Goal: Task Accomplishment & Management: Complete application form

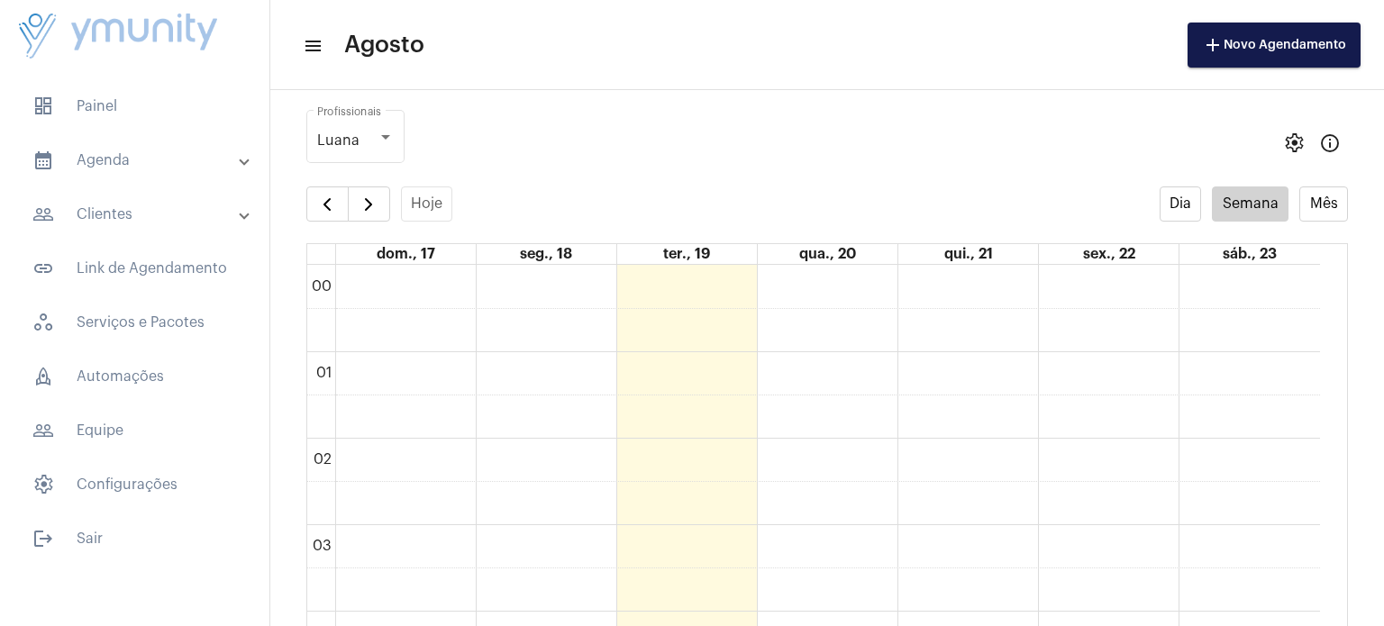
scroll to position [699, 0]
click at [371, 219] on button "button" at bounding box center [369, 205] width 42 height 36
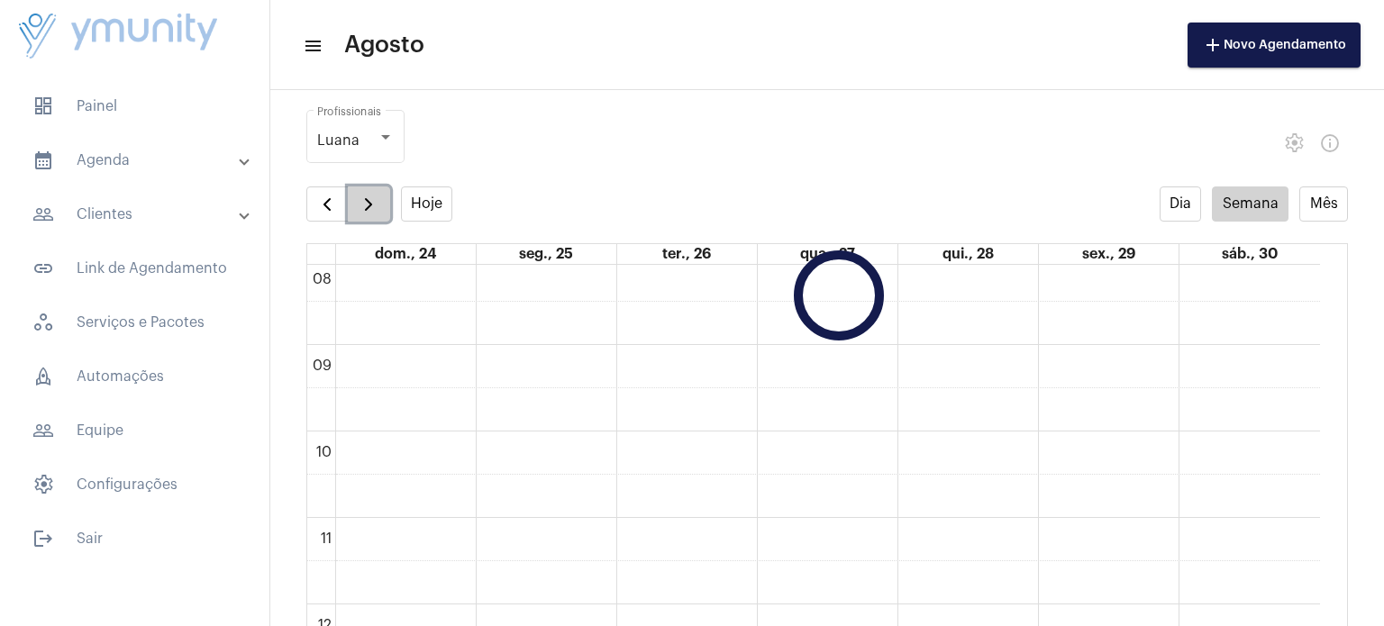
scroll to position [519, 0]
click at [373, 217] on button "button" at bounding box center [369, 205] width 42 height 36
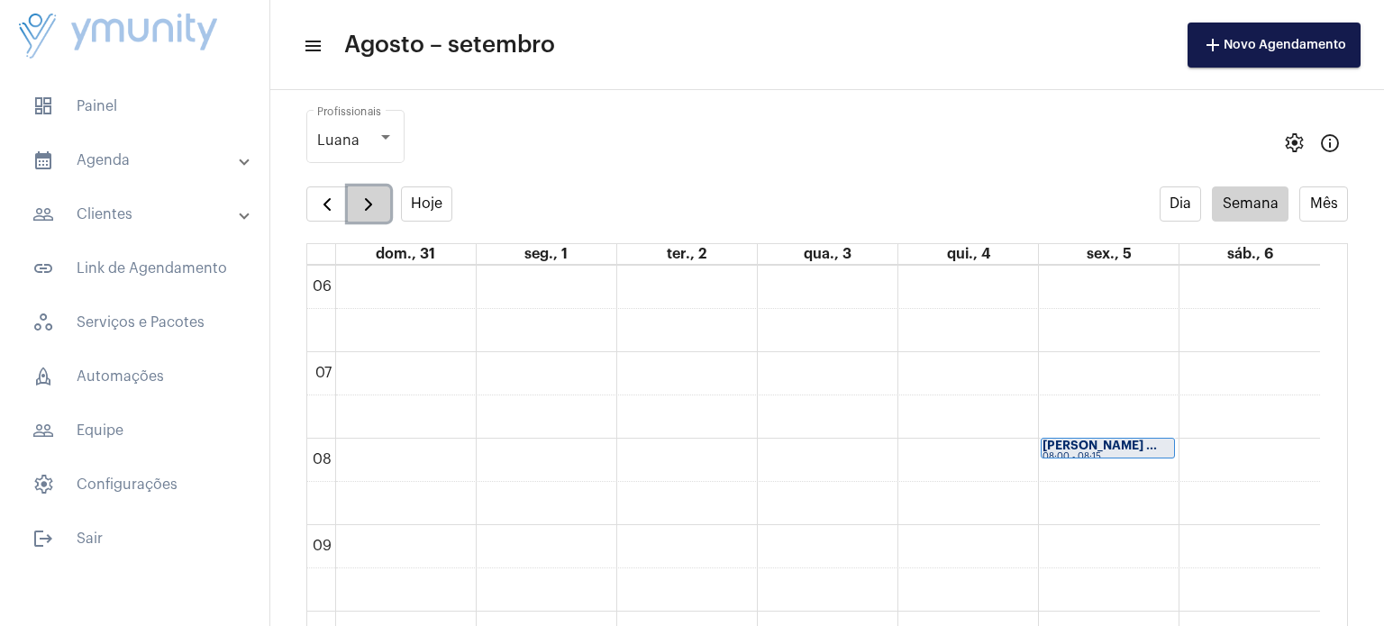
click at [378, 212] on button "button" at bounding box center [369, 205] width 42 height 36
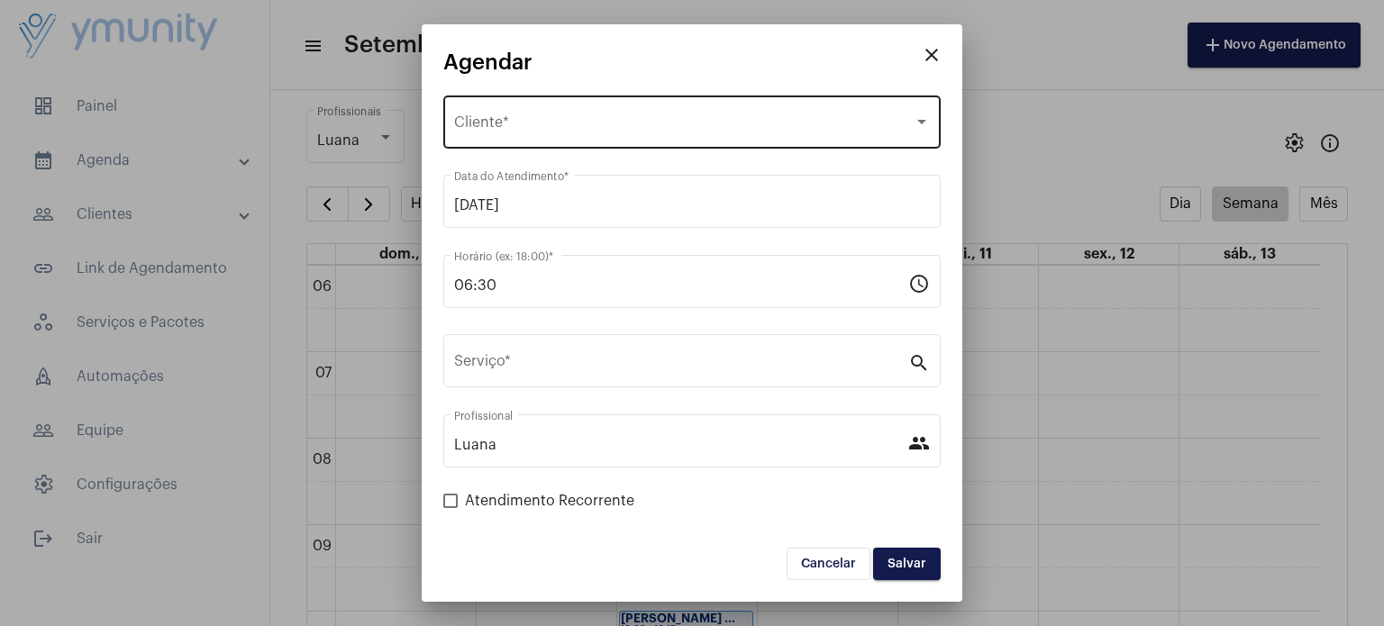
click at [560, 123] on span "Selecione o Cliente" at bounding box center [684, 126] width 460 height 16
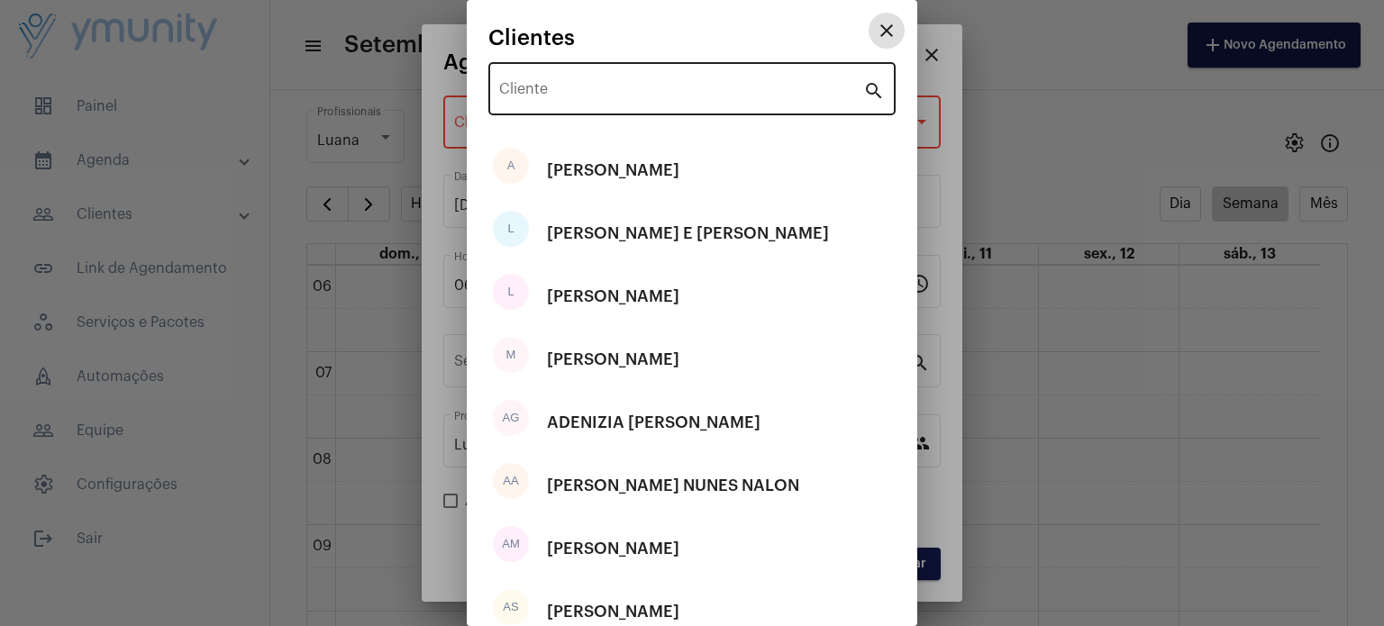
click at [592, 104] on div "Cliente" at bounding box center [681, 87] width 364 height 57
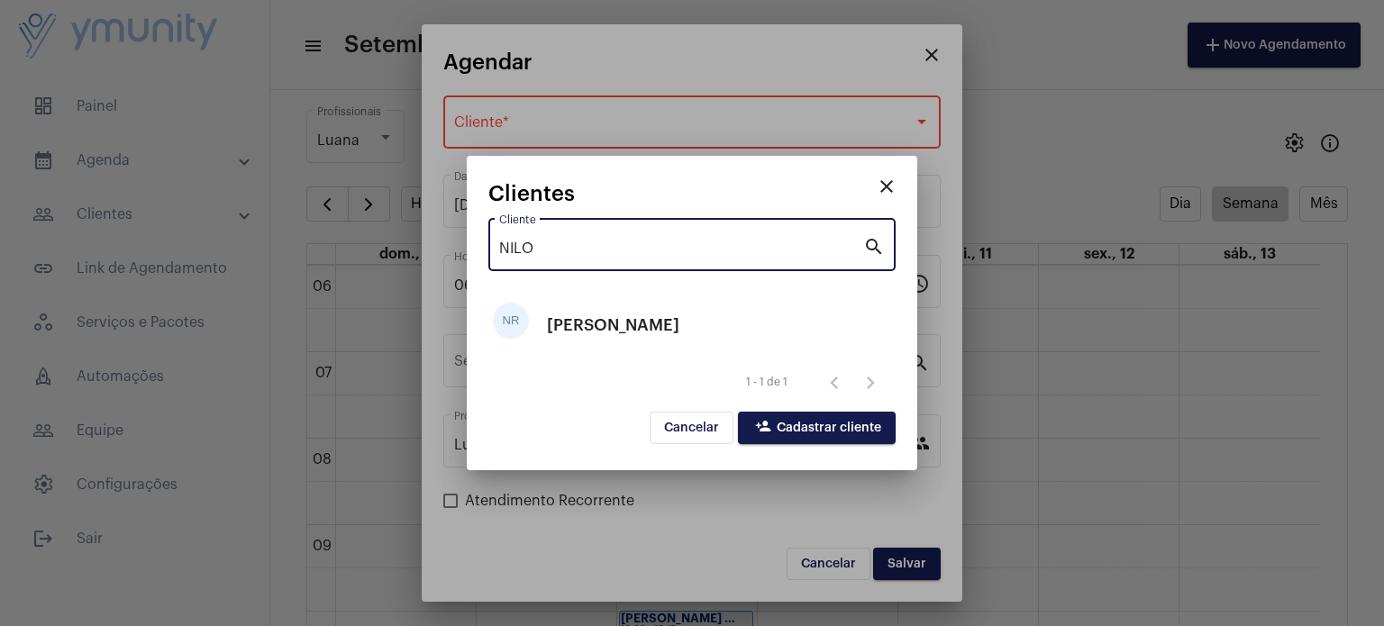
type input "NILO"
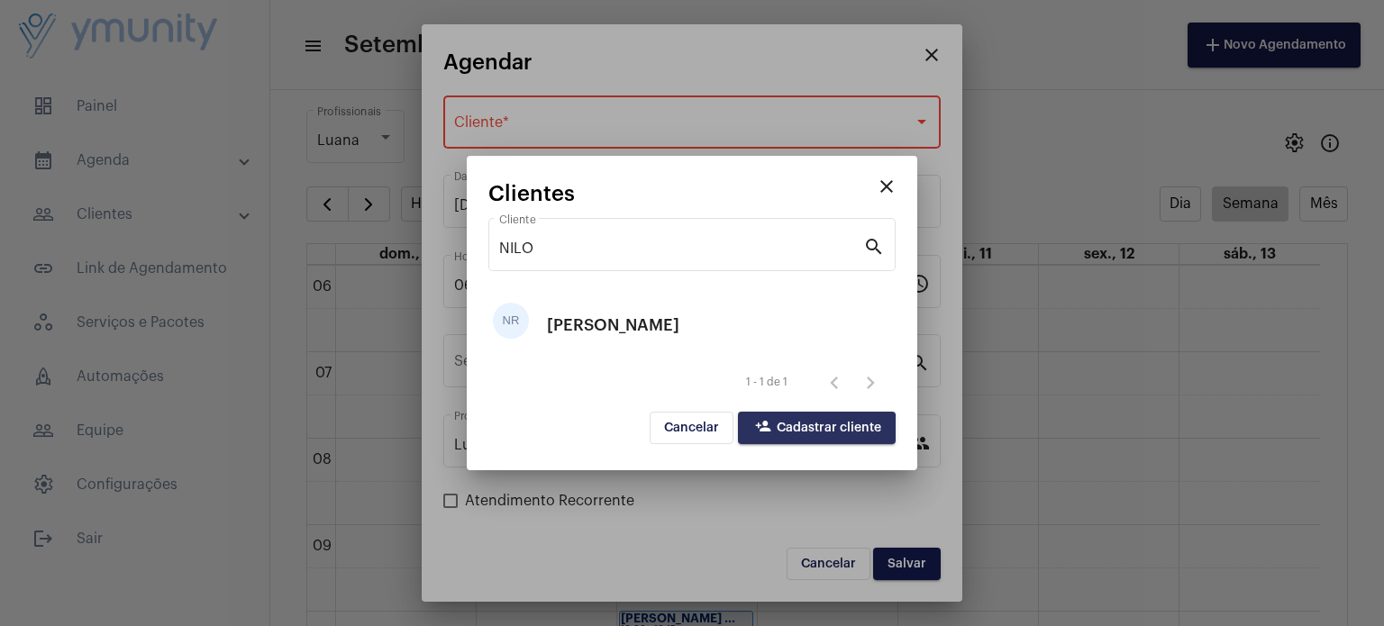
click at [793, 432] on span "person_add Cadastrar cliente" at bounding box center [816, 428] width 129 height 13
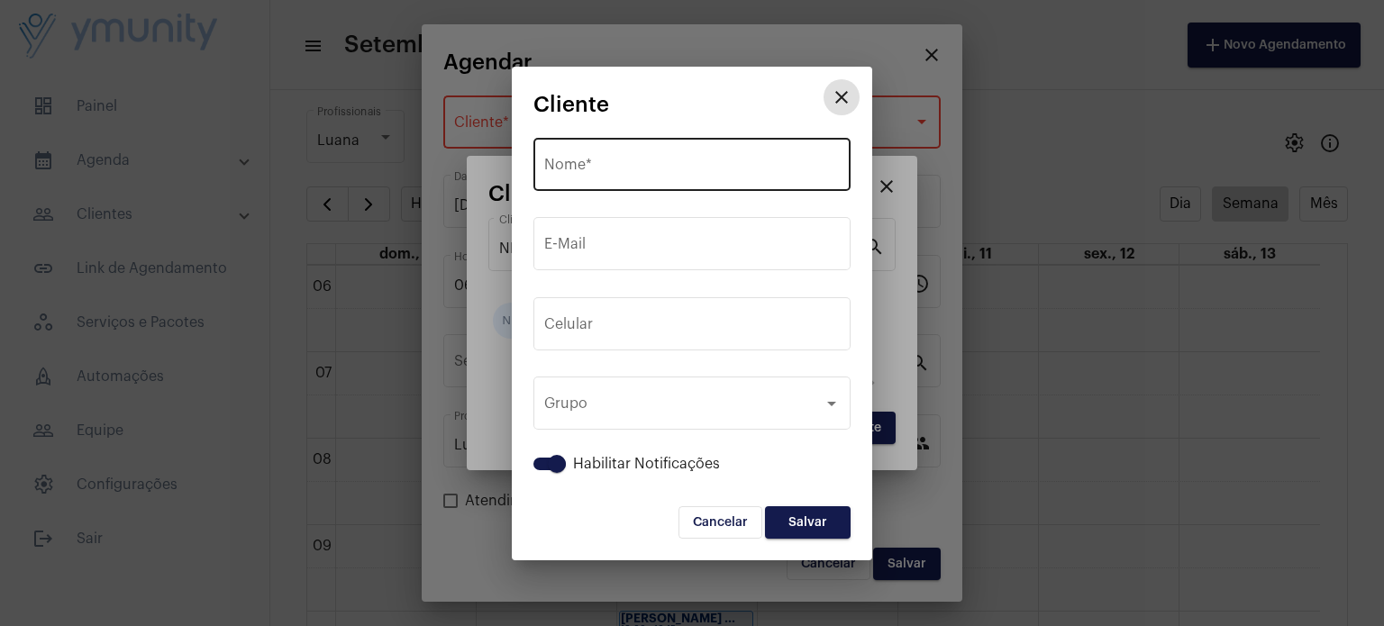
click at [641, 159] on div "Nome *" at bounding box center [692, 162] width 296 height 57
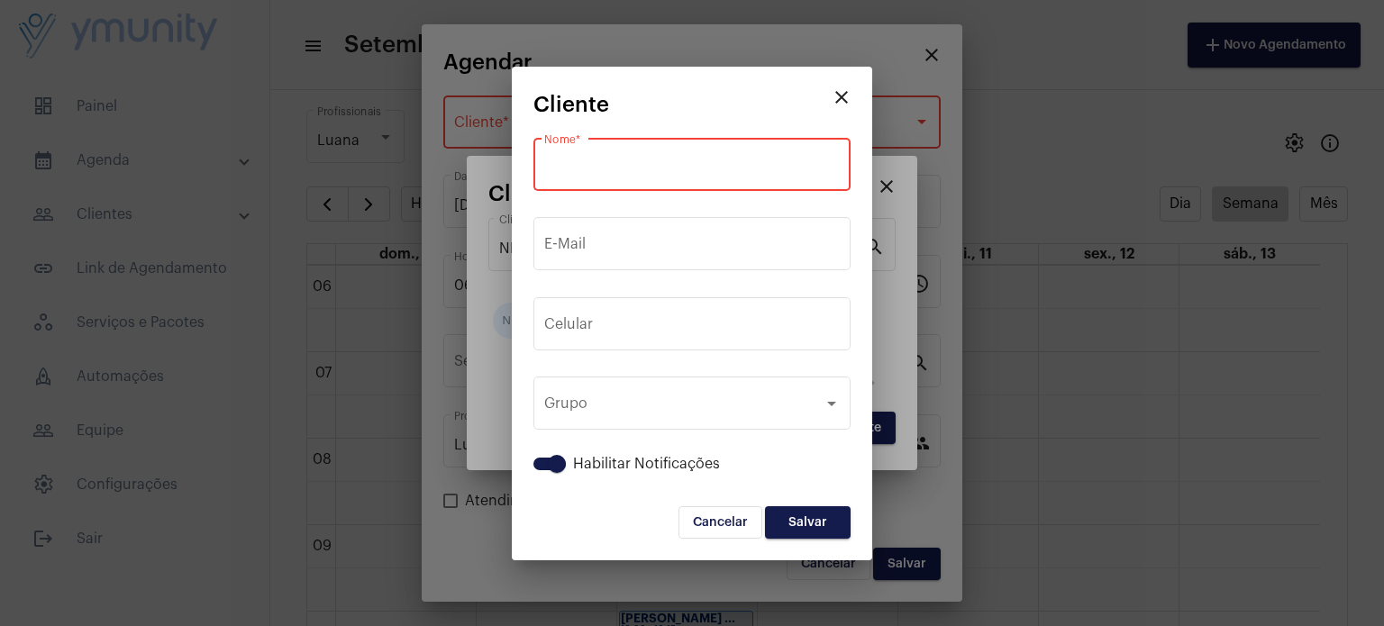
paste input "[PERSON_NAME]"
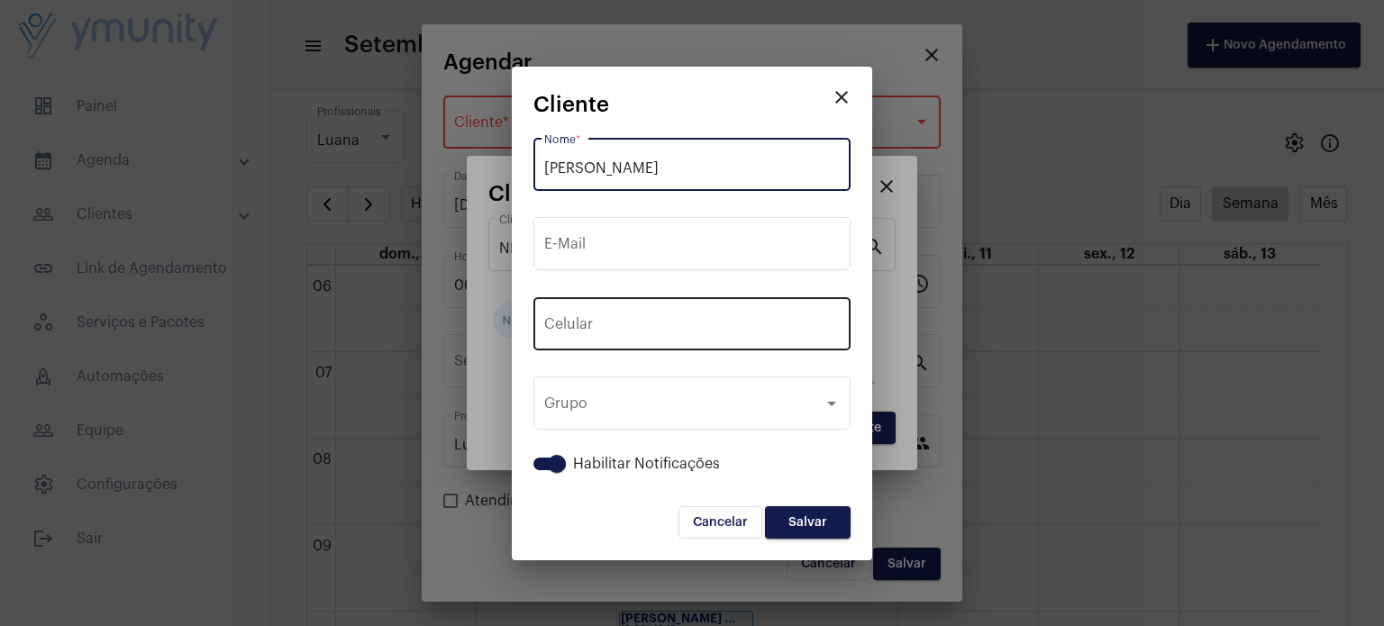
type input "[PERSON_NAME]"
drag, startPoint x: 652, startPoint y: 326, endPoint x: 663, endPoint y: 324, distance: 11.1
click at [661, 326] on input "tel" at bounding box center [692, 328] width 296 height 16
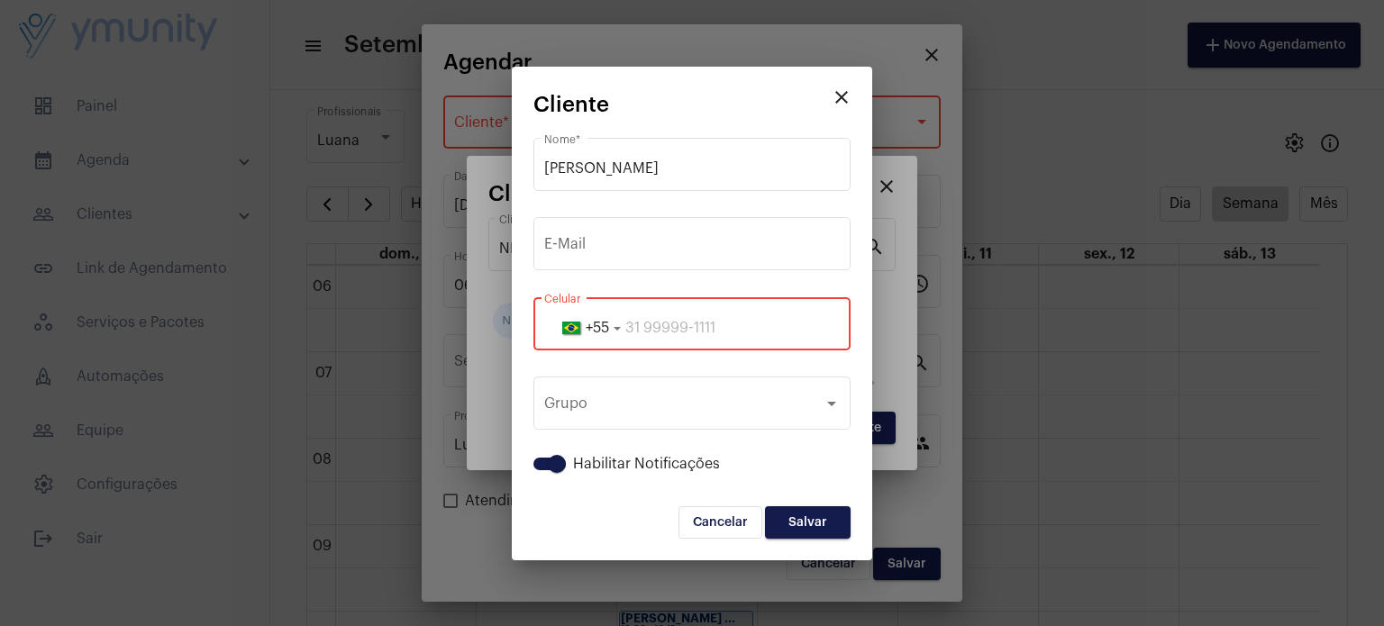
paste input "33988532081"
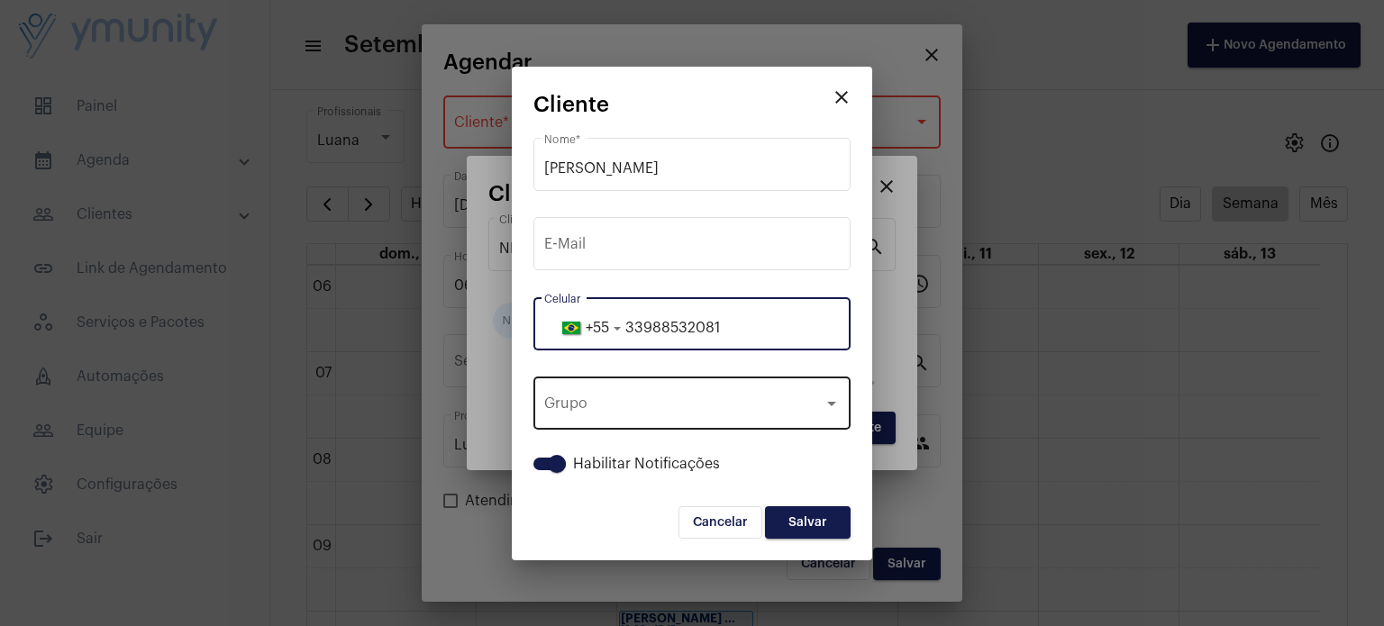
type input "33988532081"
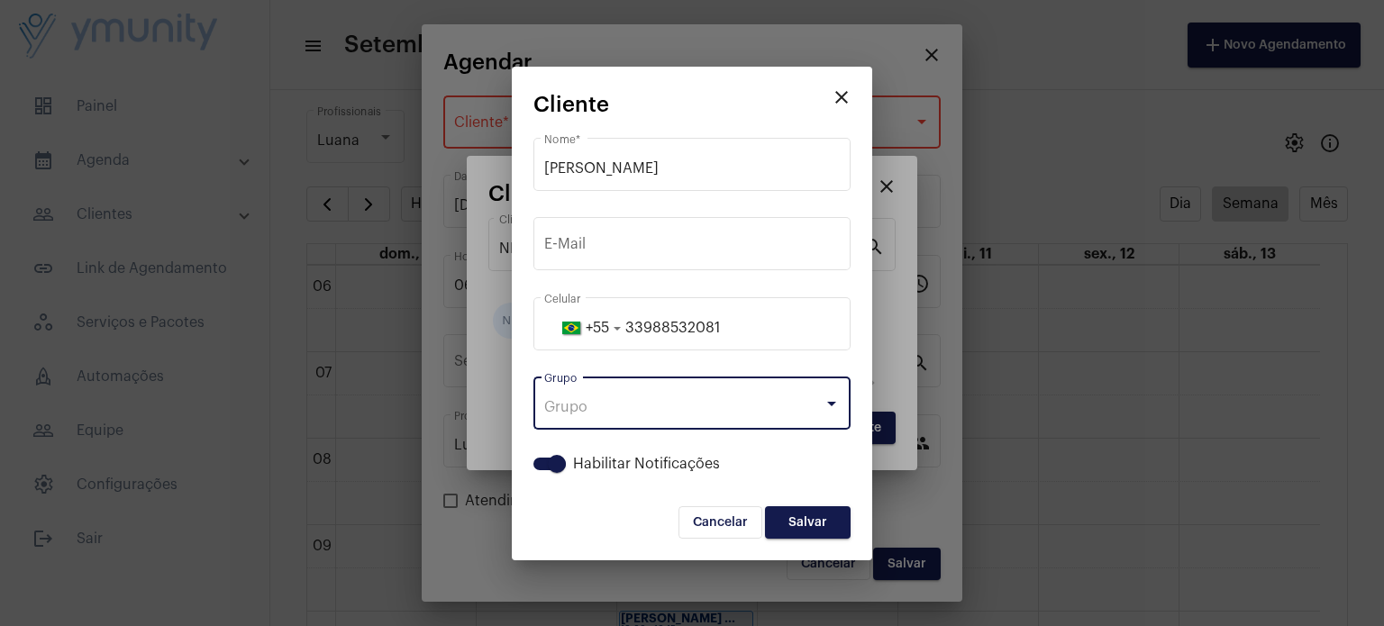
click at [726, 408] on div "Grupo" at bounding box center [683, 407] width 279 height 16
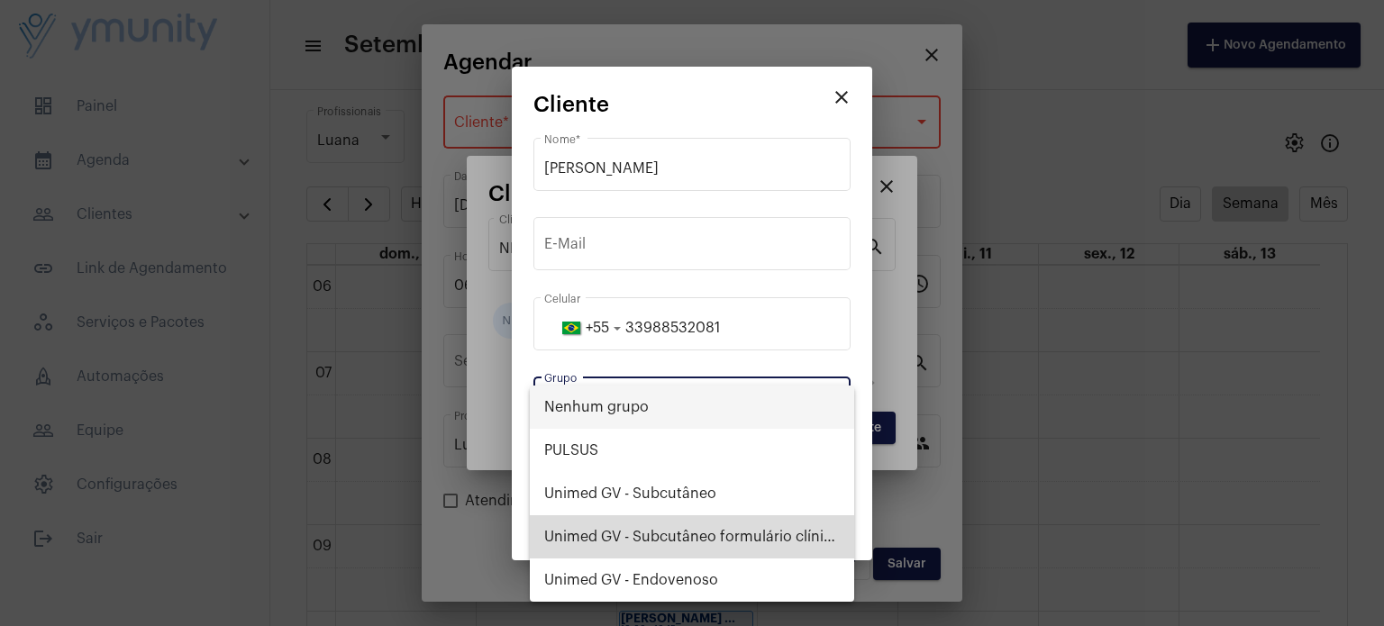
click at [767, 525] on span "Unimed GV - Subcutâneo formulário clínico" at bounding box center [692, 536] width 296 height 43
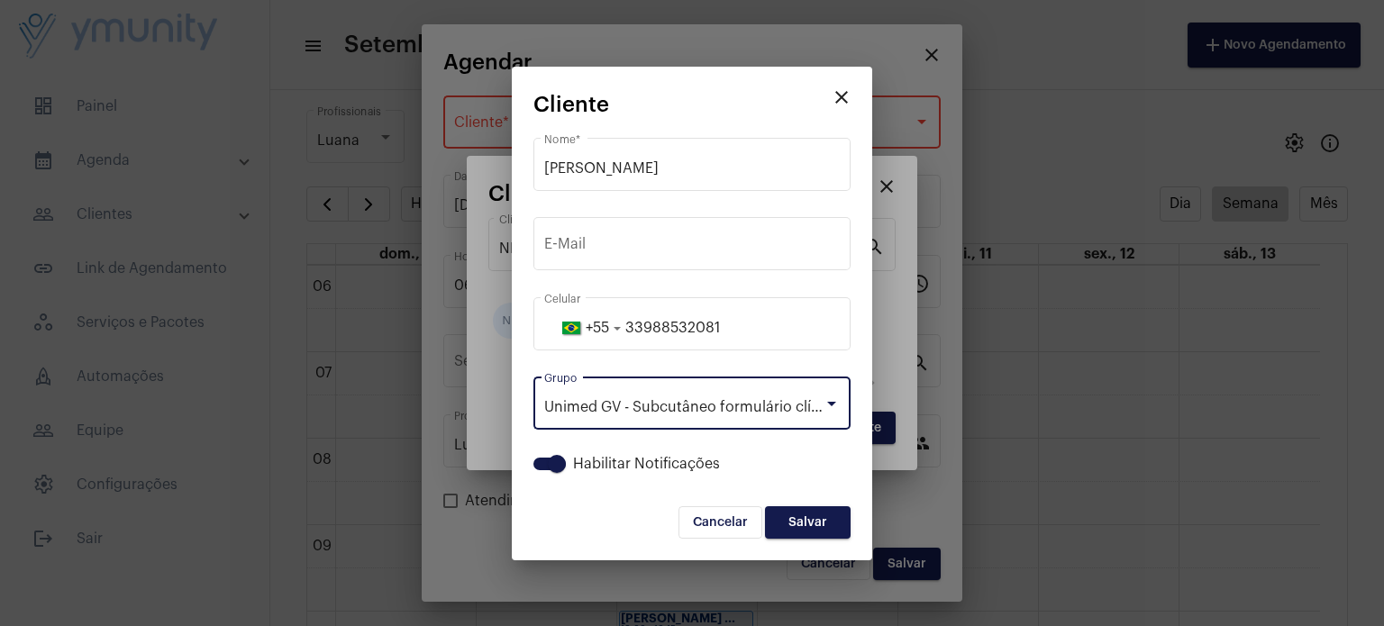
click at [813, 521] on span "Salvar" at bounding box center [807, 522] width 39 height 13
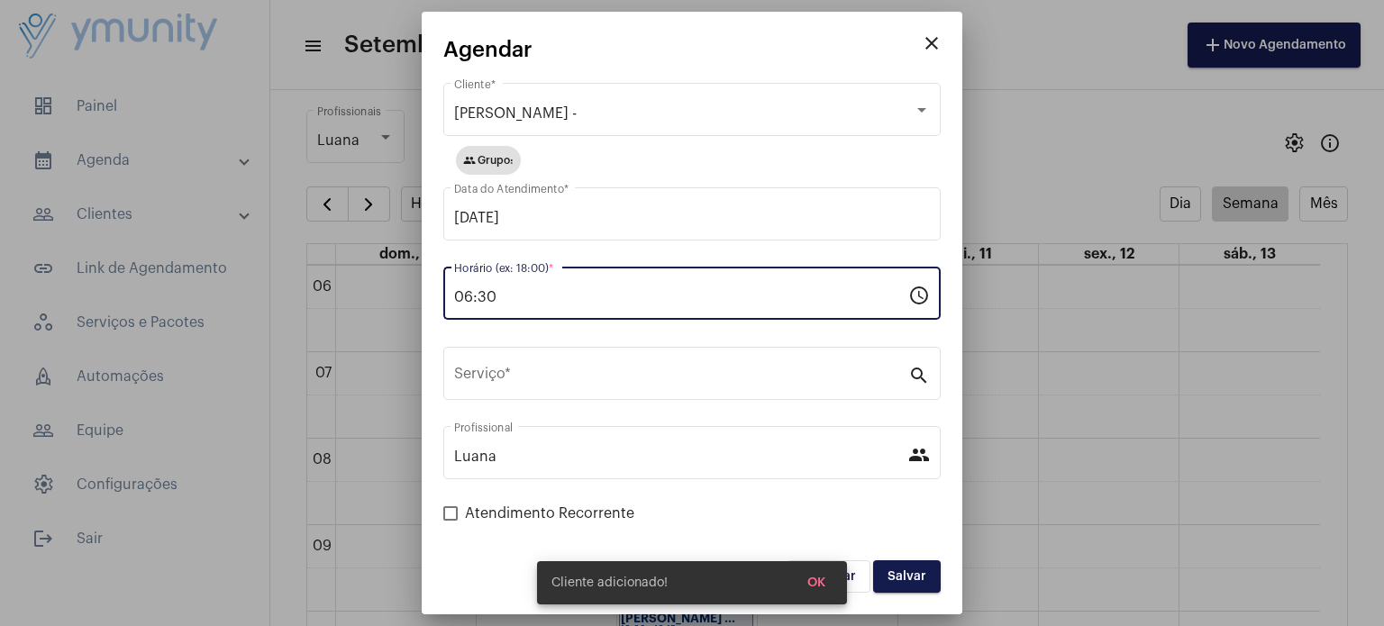
click at [515, 294] on input "06:30" at bounding box center [681, 297] width 454 height 16
drag, startPoint x: 515, startPoint y: 294, endPoint x: 459, endPoint y: 299, distance: 57.0
click at [459, 299] on input "06:30" at bounding box center [681, 297] width 454 height 16
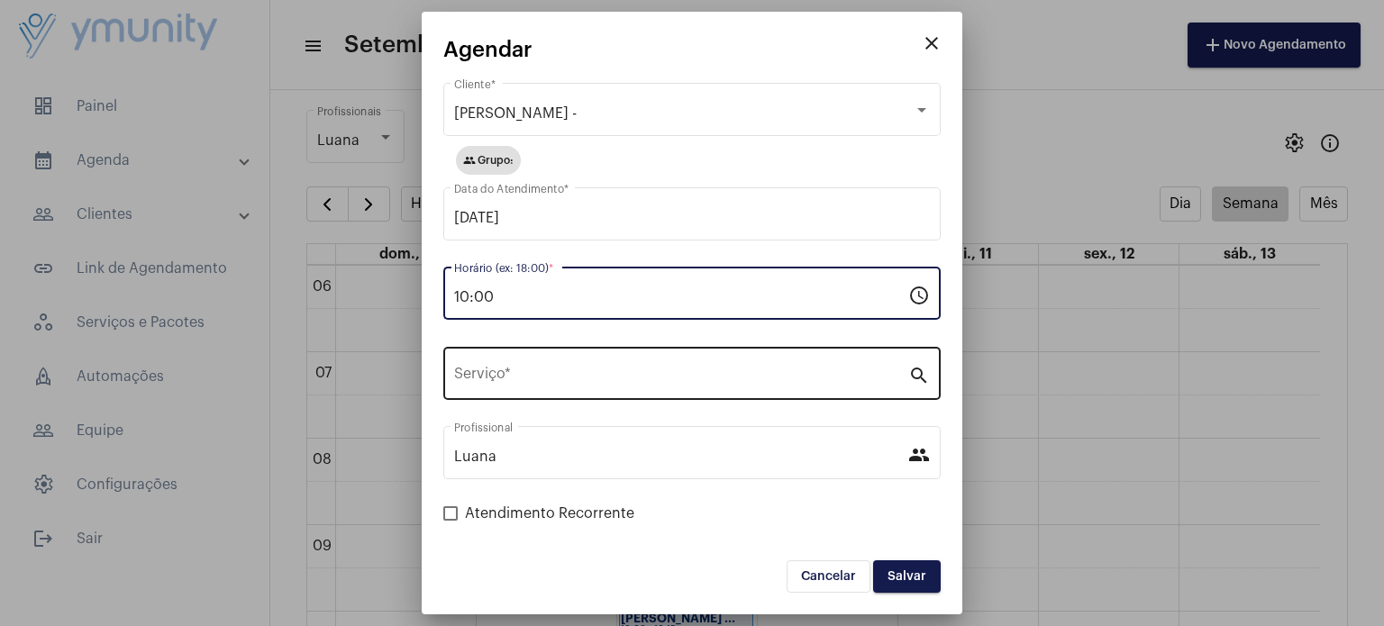
type input "10:00"
click at [861, 378] on input "Serviço *" at bounding box center [681, 377] width 454 height 16
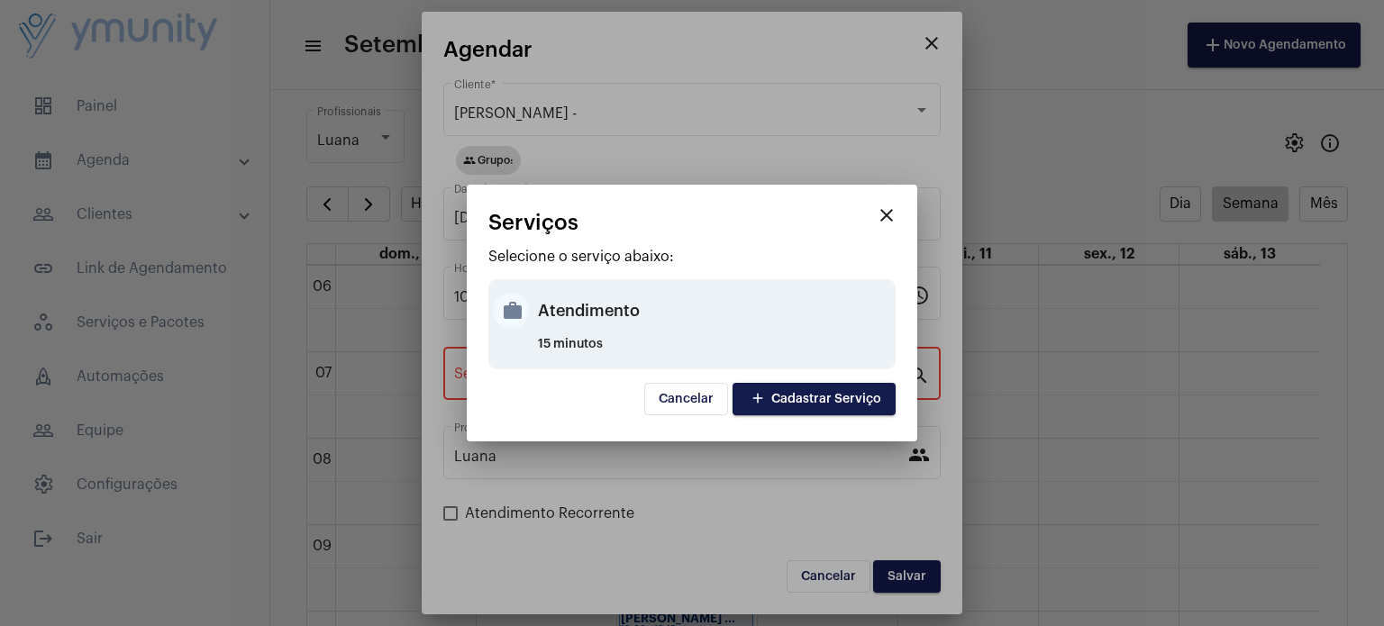
click at [699, 332] on div "Atendimento" at bounding box center [714, 311] width 353 height 54
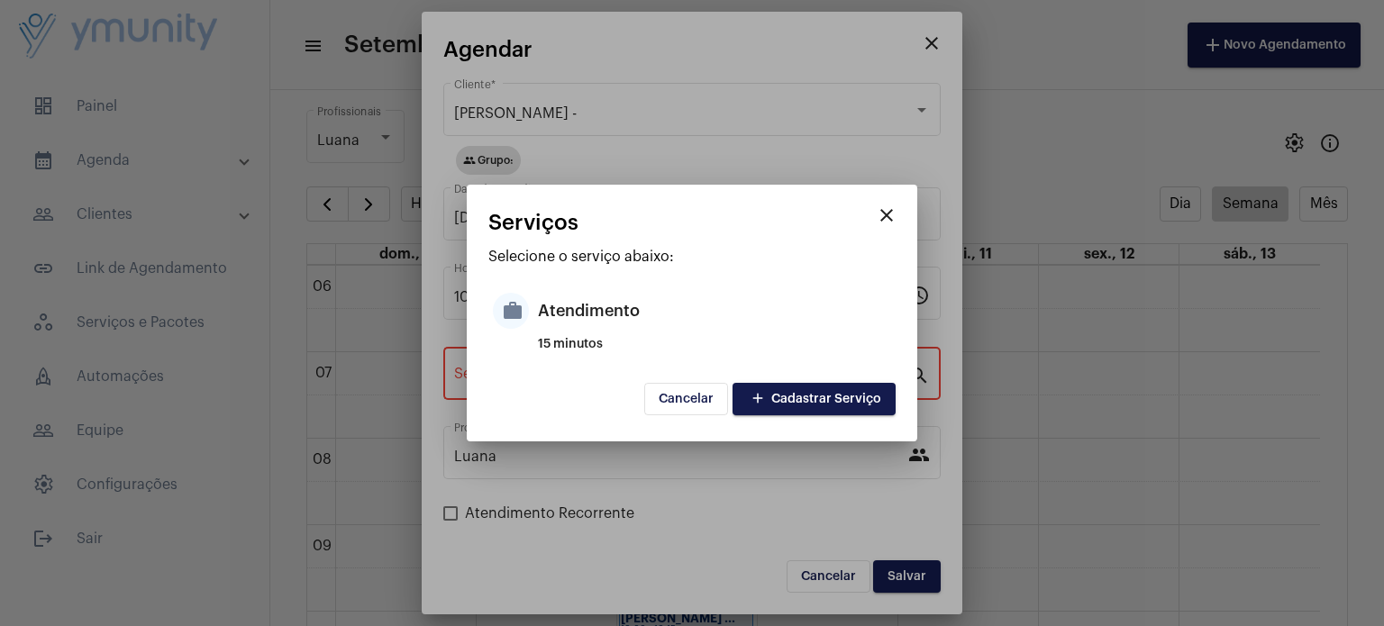
type input "Atendimento"
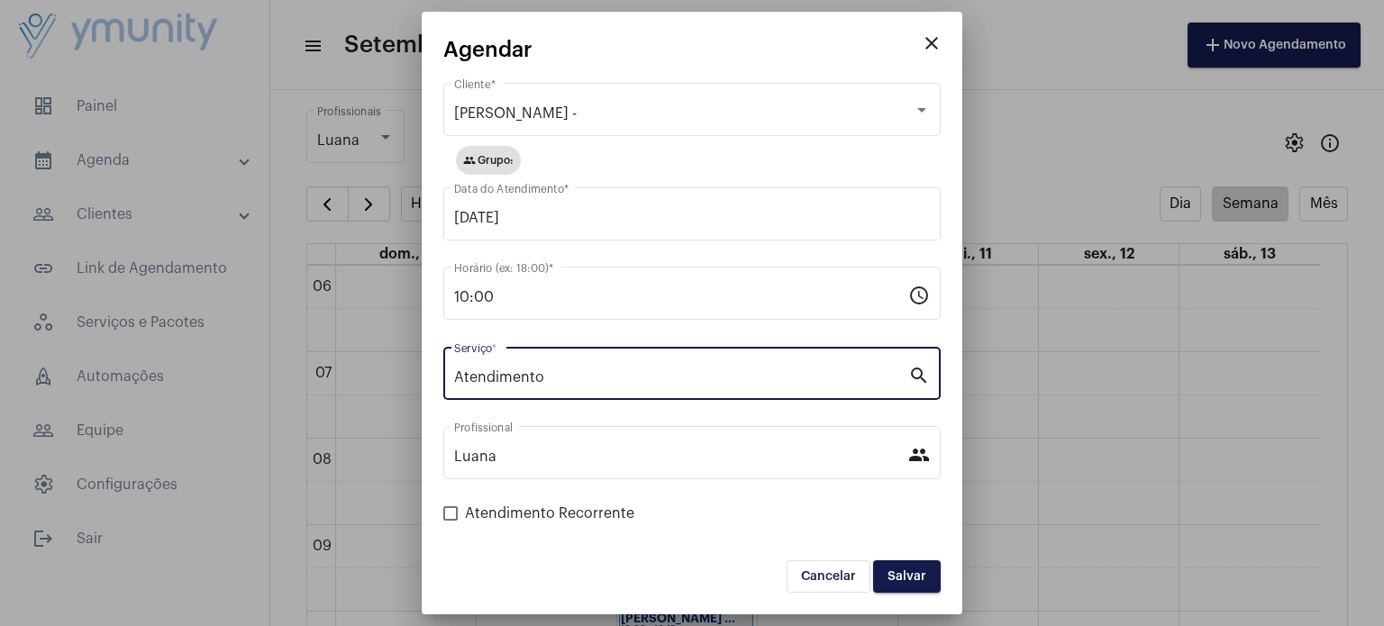
click at [907, 575] on span "Salvar" at bounding box center [907, 576] width 39 height 13
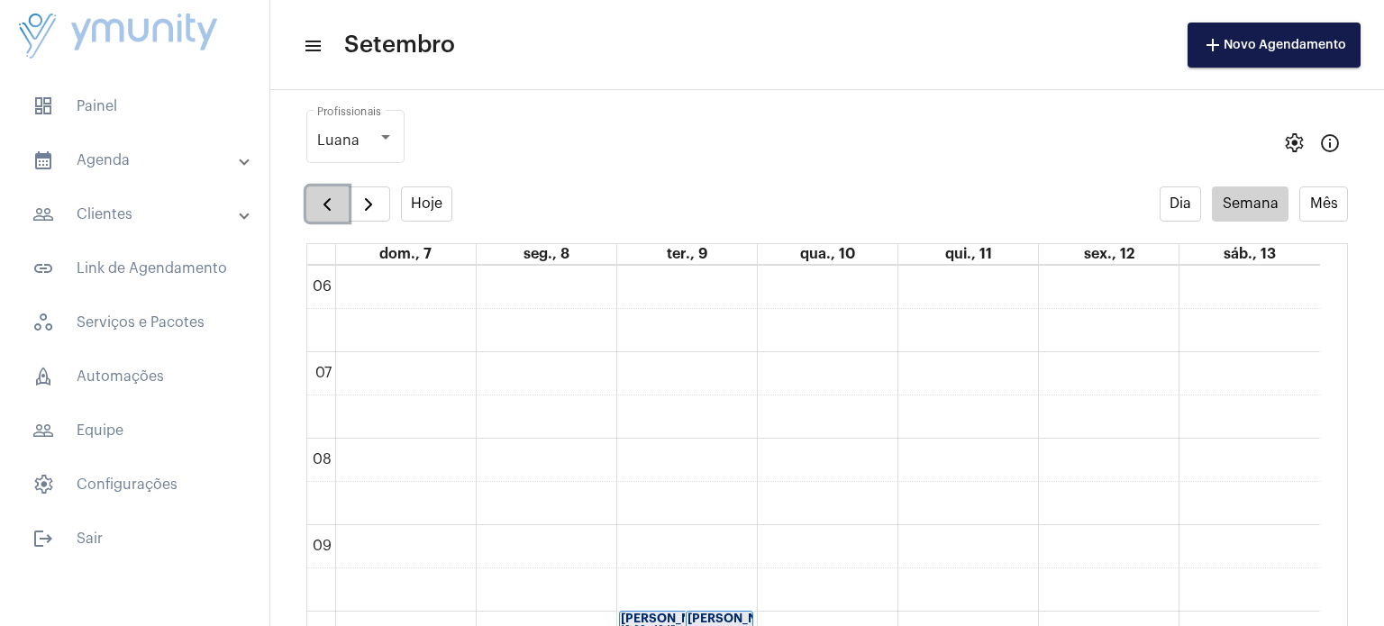
click at [332, 204] on span "button" at bounding box center [327, 205] width 22 height 22
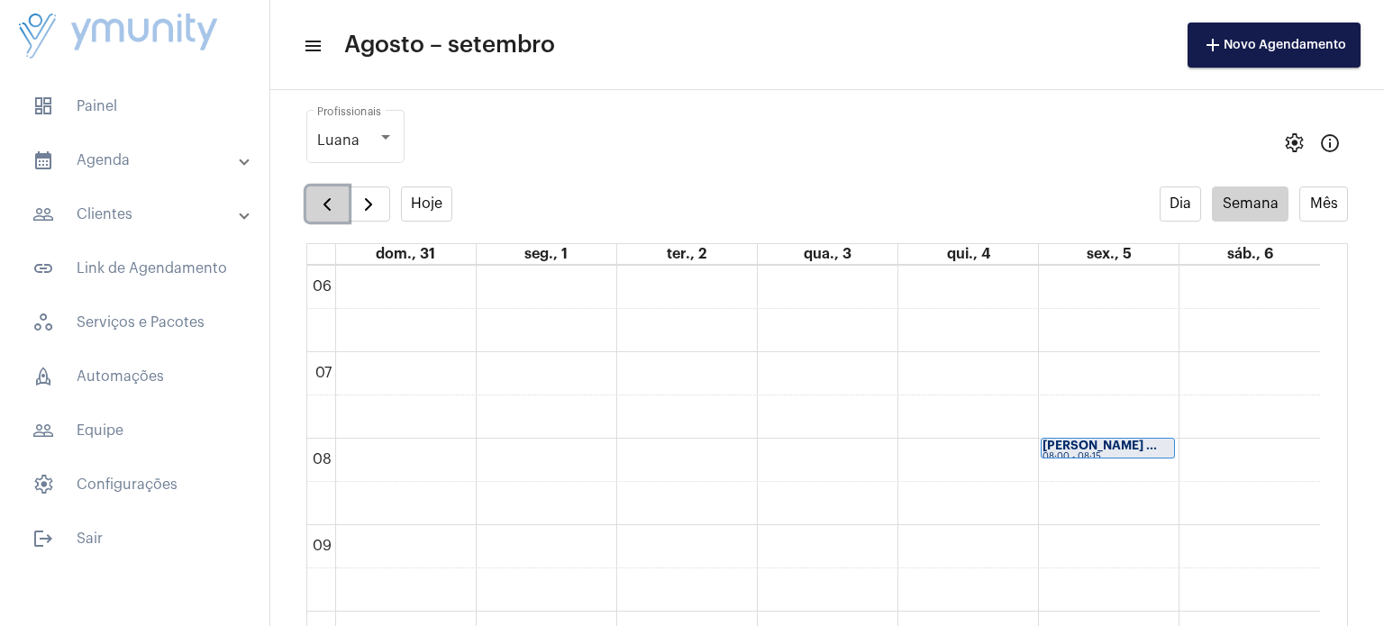
click at [332, 204] on span "button" at bounding box center [327, 205] width 22 height 22
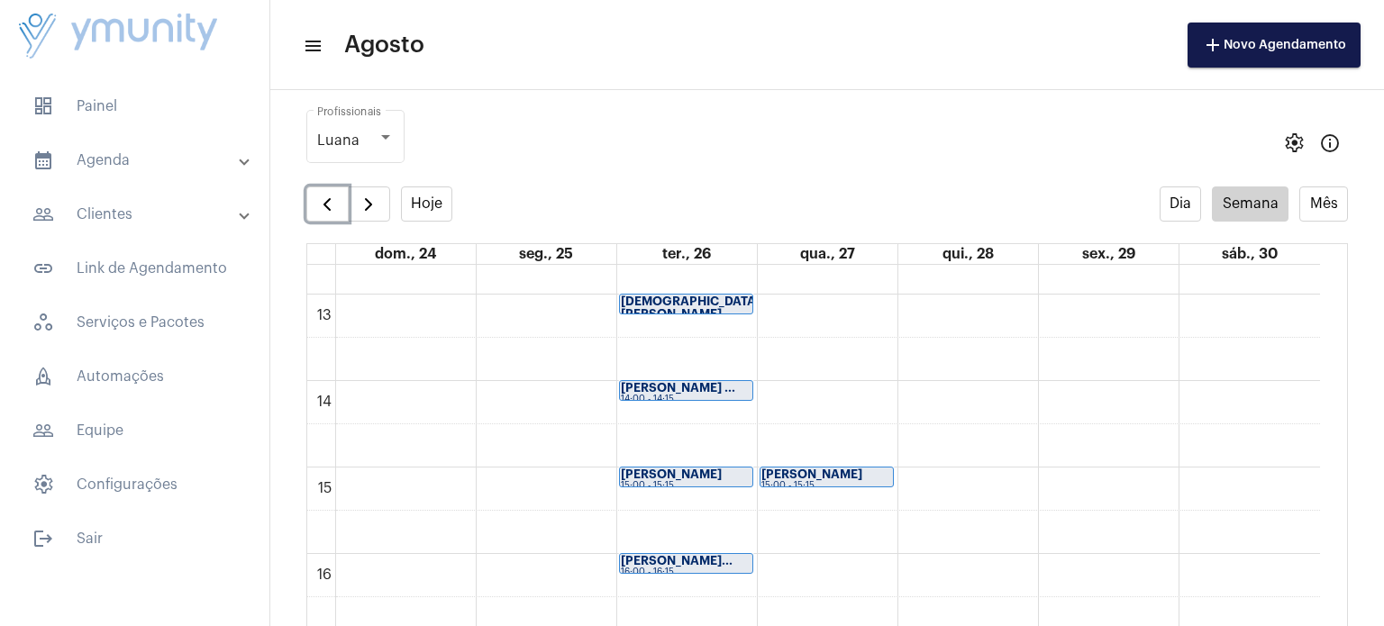
scroll to position [1150, 0]
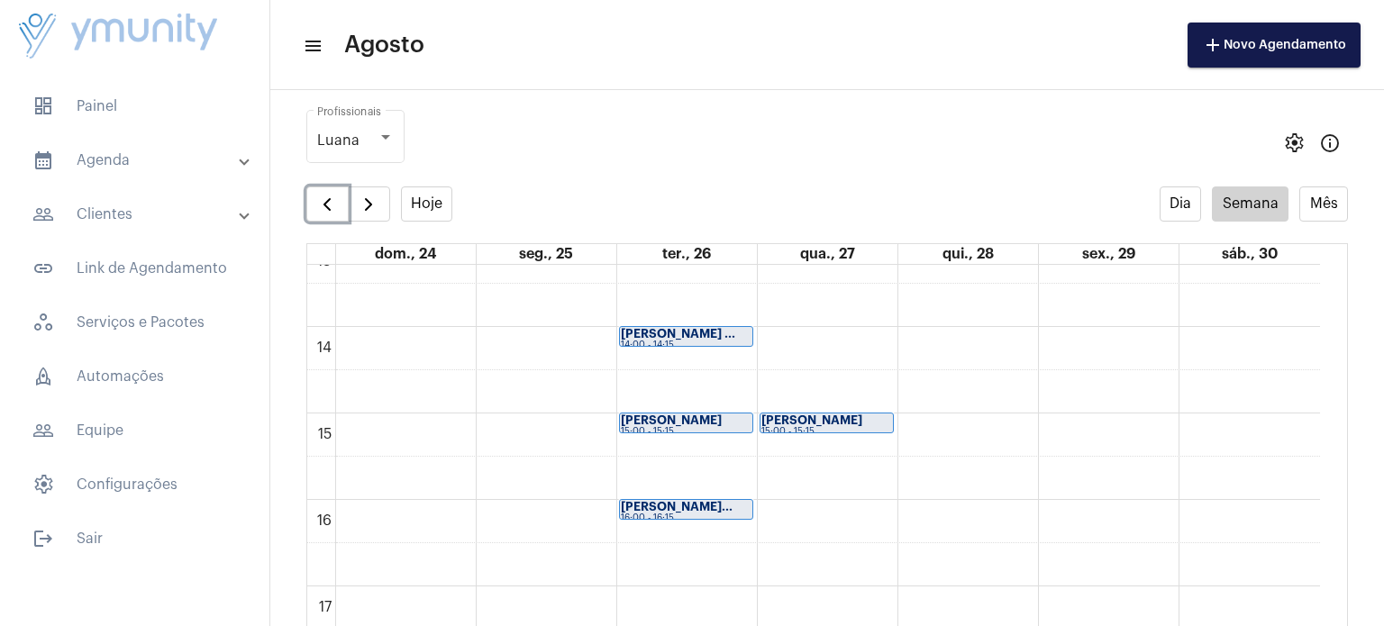
click at [689, 512] on div "[PERSON_NAME]..." at bounding box center [686, 507] width 131 height 13
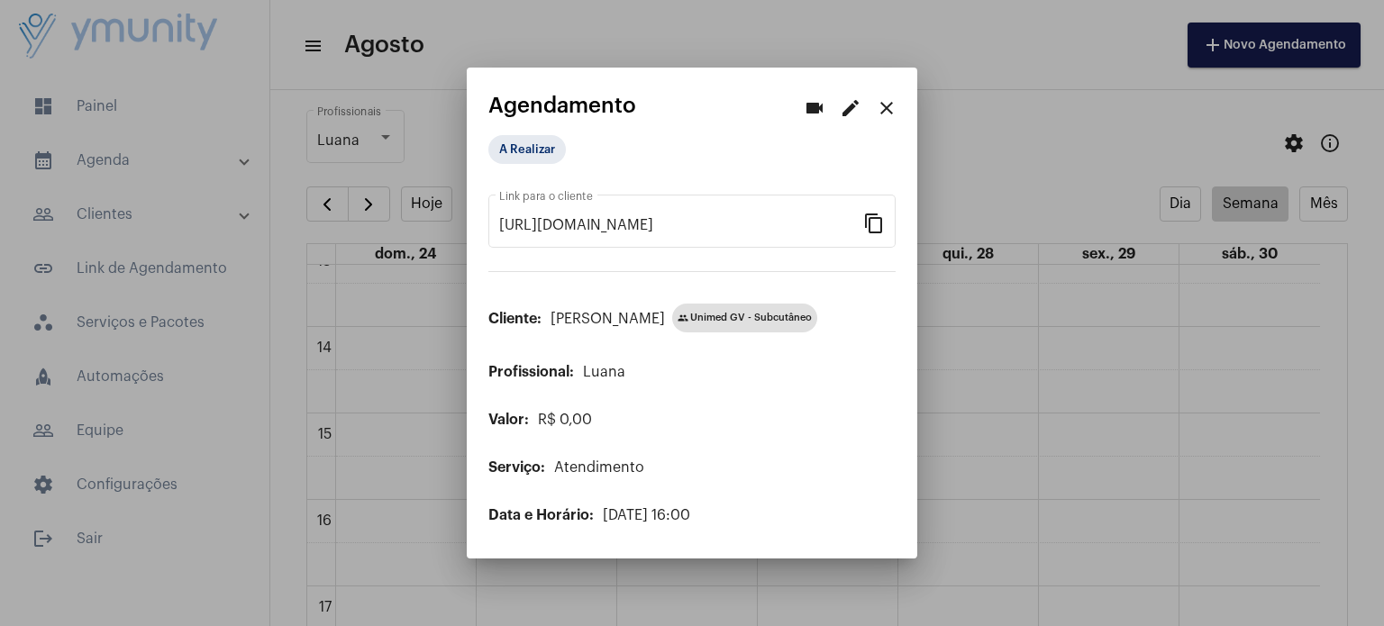
click at [887, 114] on mat-icon "close" at bounding box center [887, 108] width 22 height 22
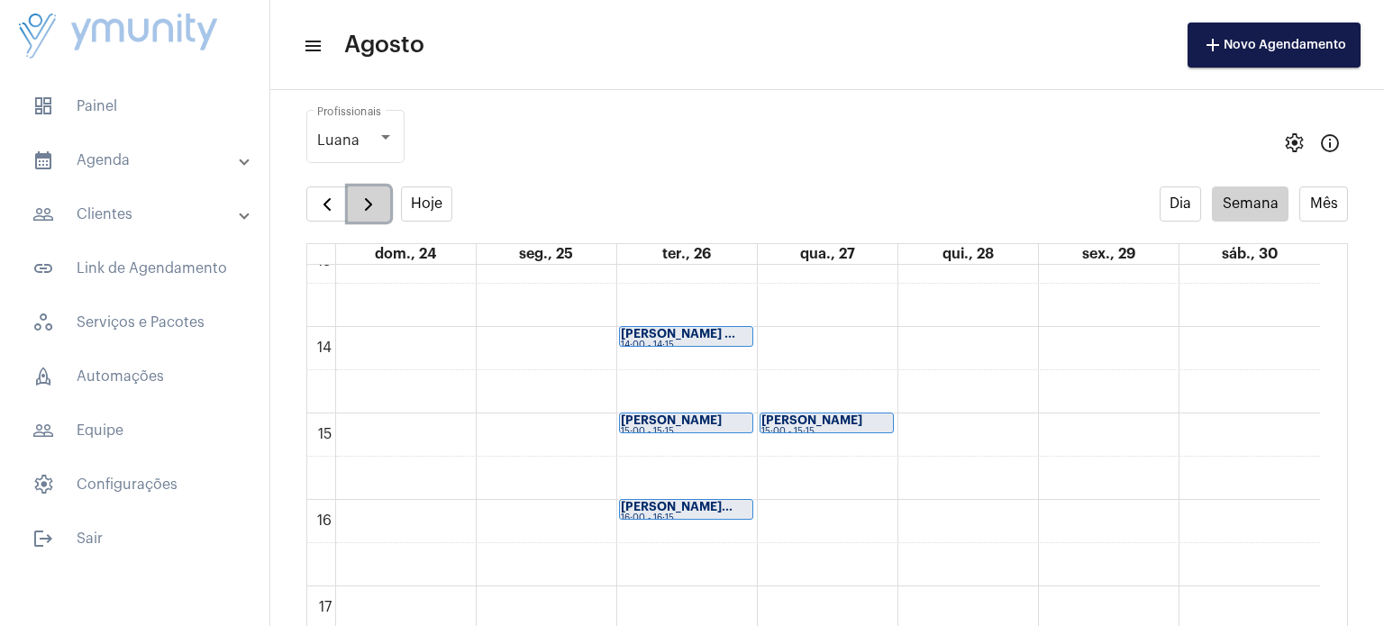
click at [373, 207] on span "button" at bounding box center [369, 205] width 22 height 22
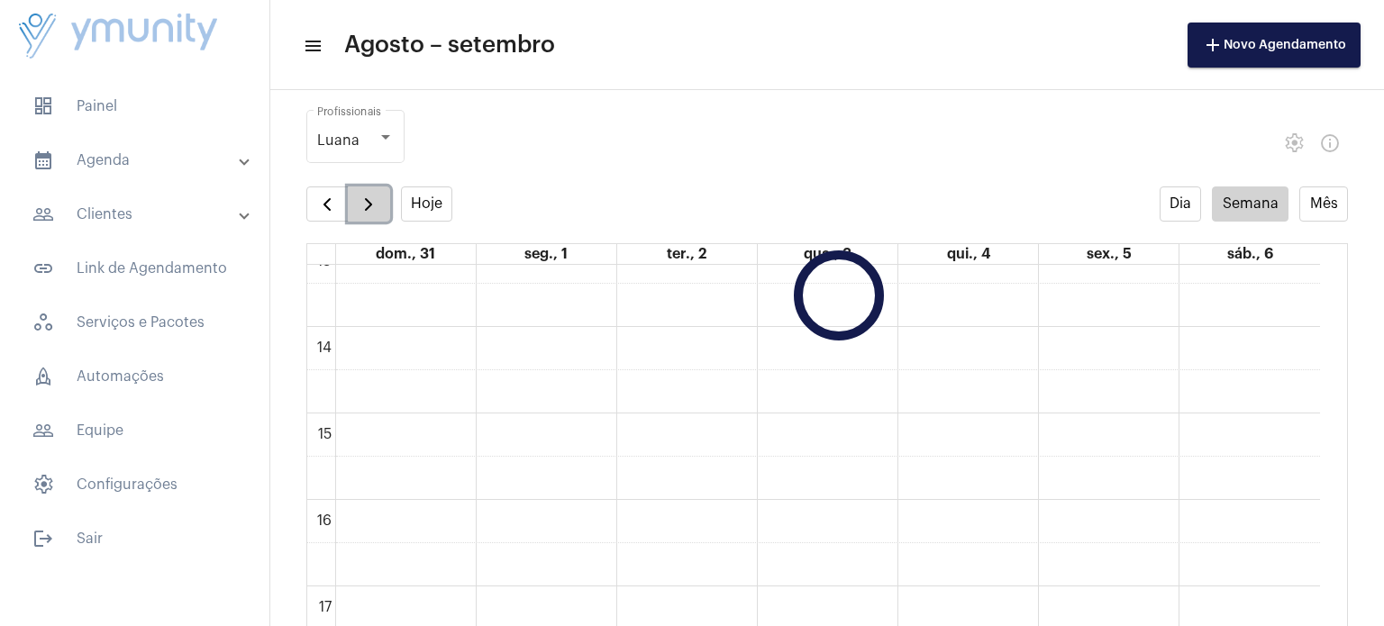
scroll to position [519, 0]
click at [373, 207] on span "button" at bounding box center [369, 205] width 22 height 22
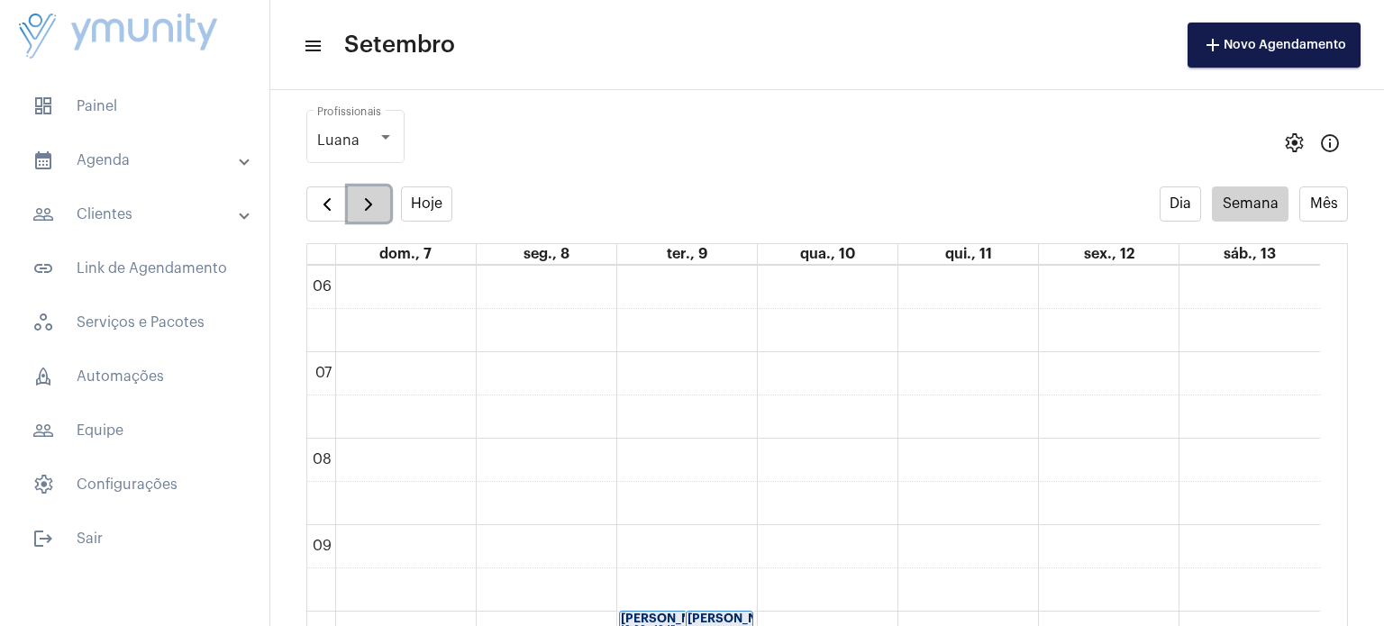
click at [373, 207] on span "button" at bounding box center [369, 205] width 22 height 22
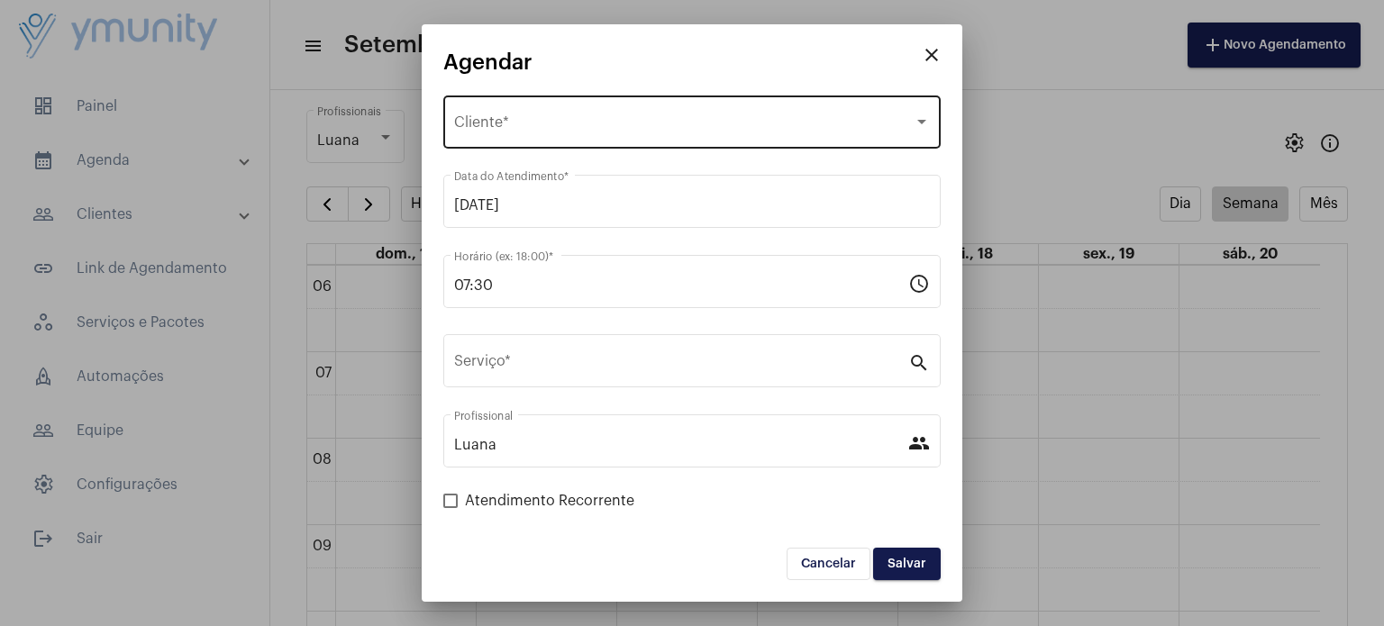
click at [494, 121] on span "Selecione o Cliente" at bounding box center [684, 126] width 460 height 16
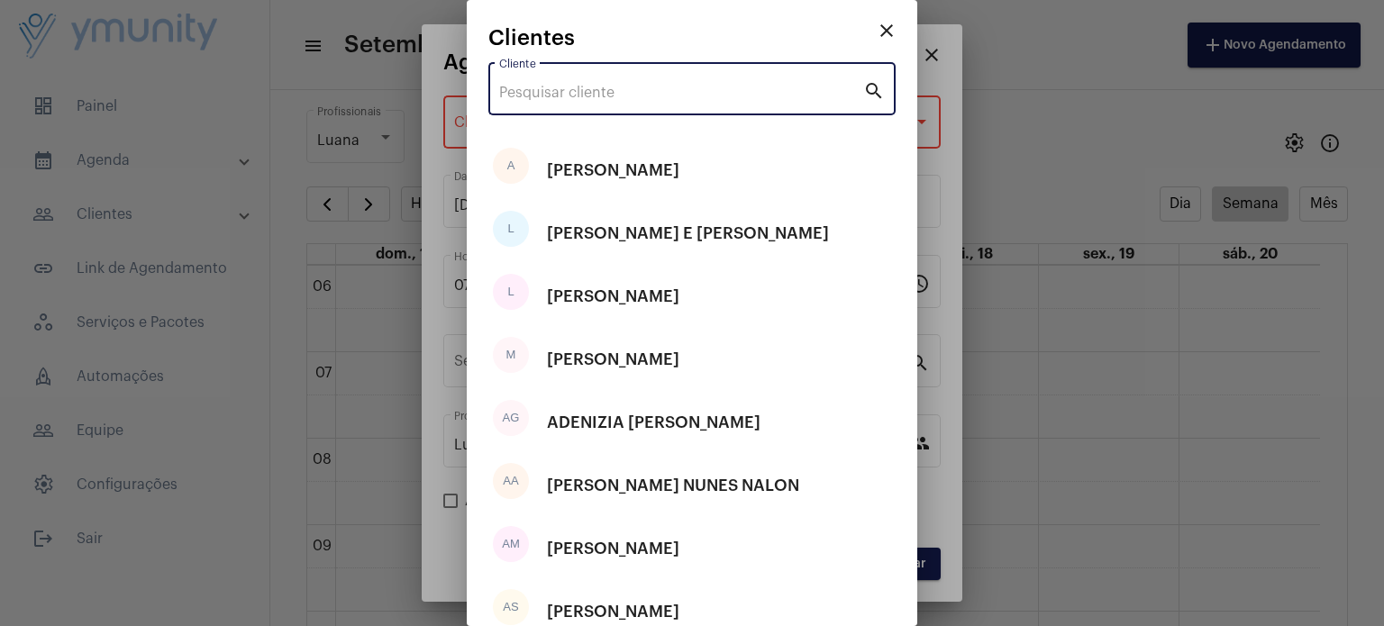
click at [551, 95] on input "Cliente" at bounding box center [681, 93] width 364 height 16
paste input "[PERSON_NAME]"
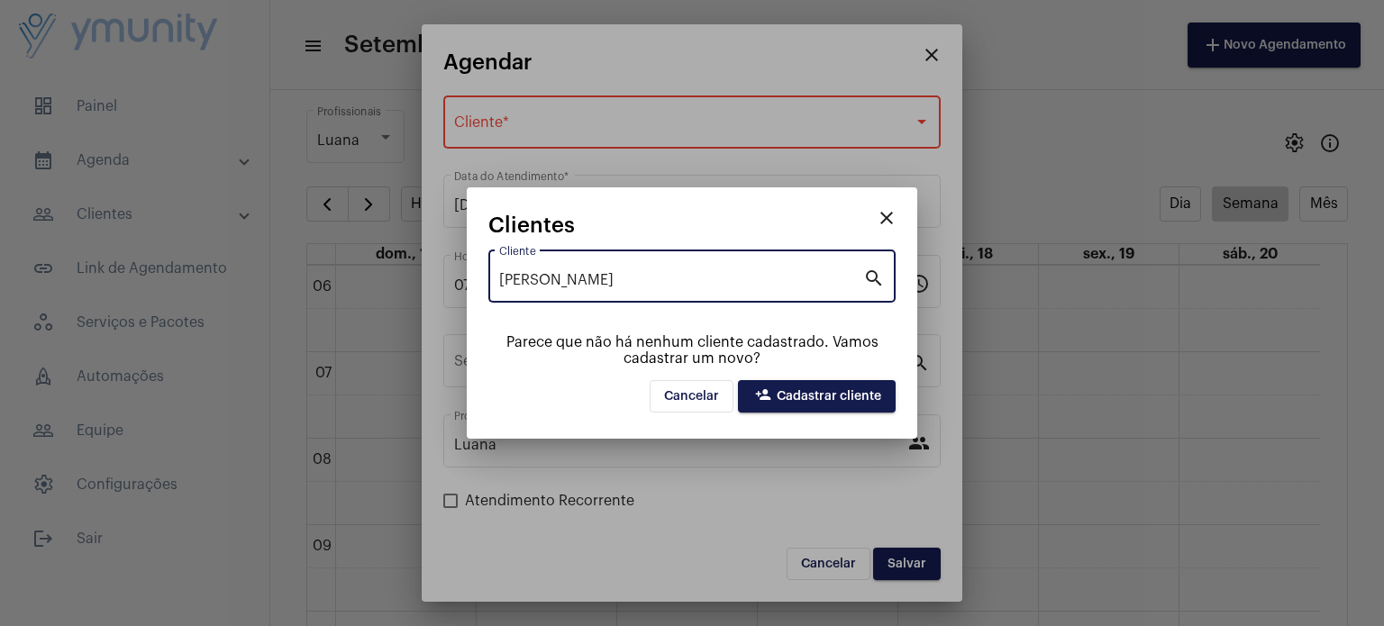
type input "[PERSON_NAME]"
click at [784, 396] on span "person_add Cadastrar cliente" at bounding box center [816, 396] width 129 height 13
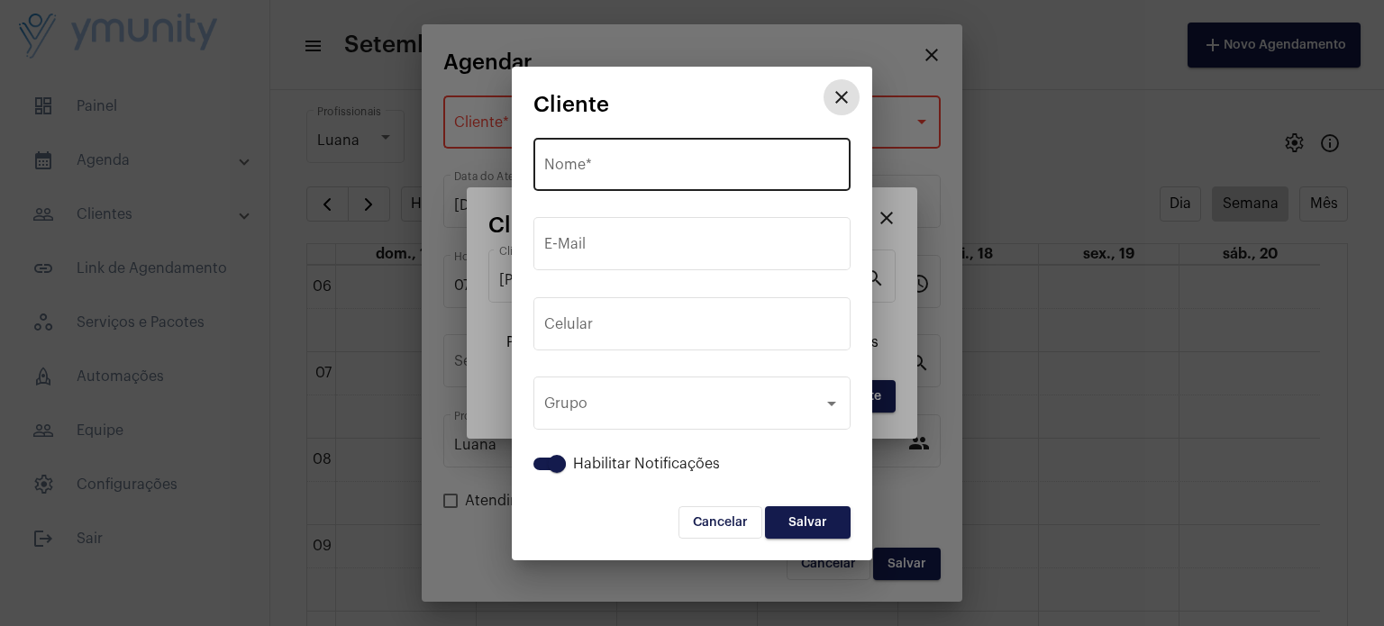
click at [636, 166] on input "Nome *" at bounding box center [692, 168] width 296 height 16
paste input "[PERSON_NAME]"
type input "[PERSON_NAME]"
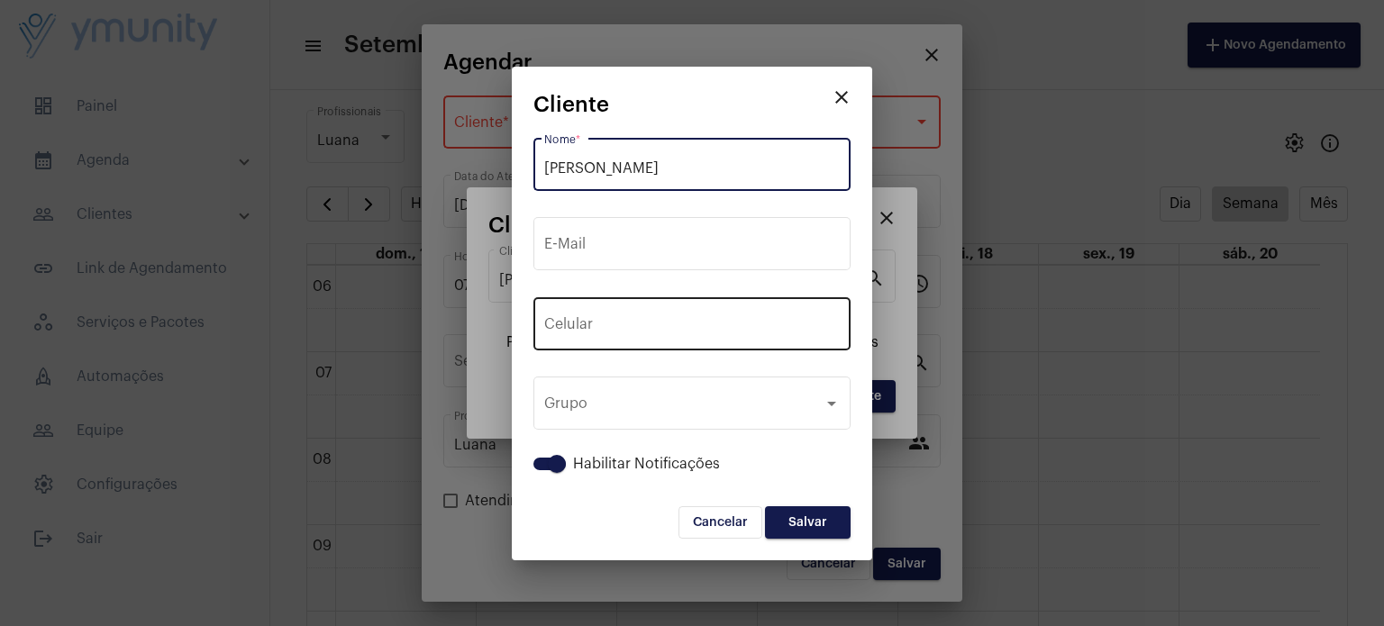
click at [661, 313] on div "+55 Celular" at bounding box center [692, 322] width 296 height 57
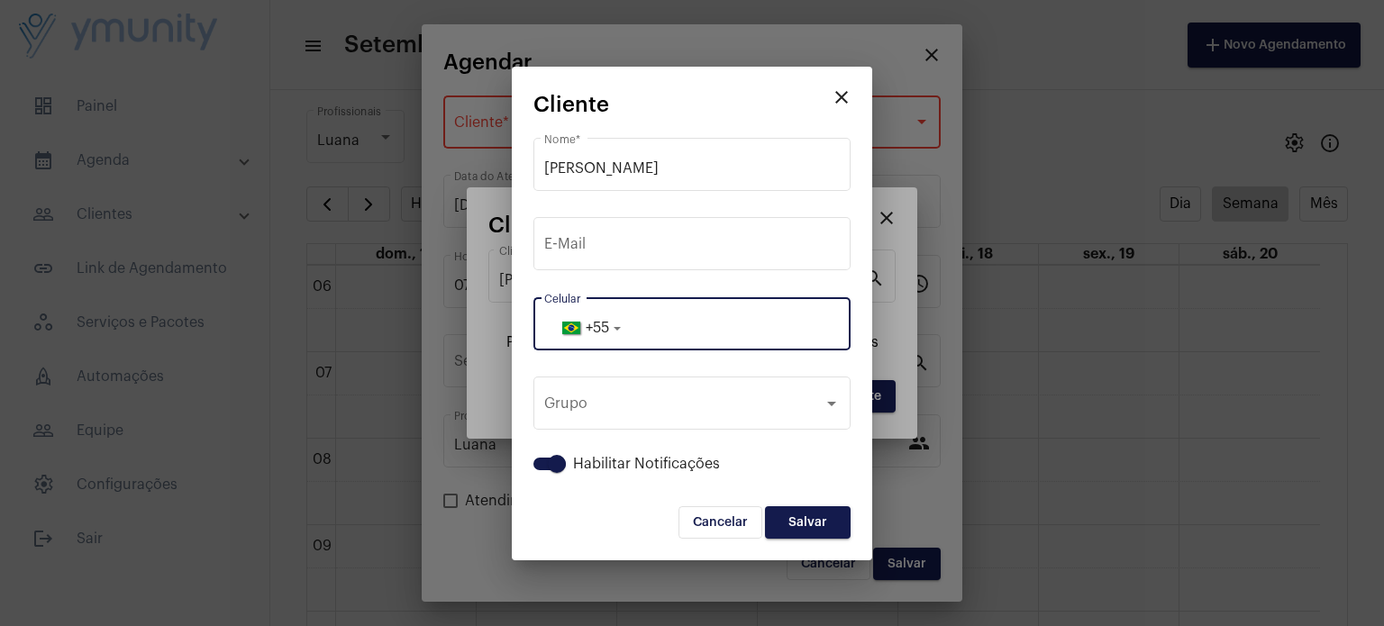
paste input "33999181171"
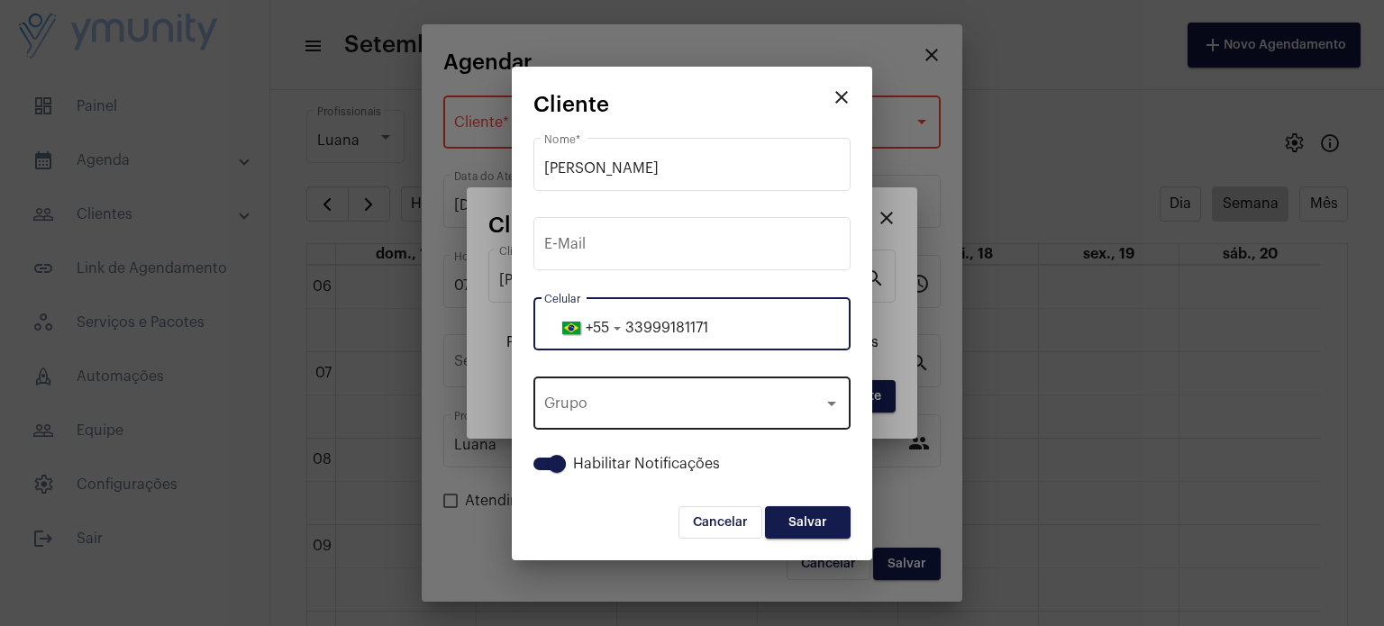
type input "33999181171"
click at [768, 396] on div "Grupo Grupo" at bounding box center [692, 401] width 296 height 57
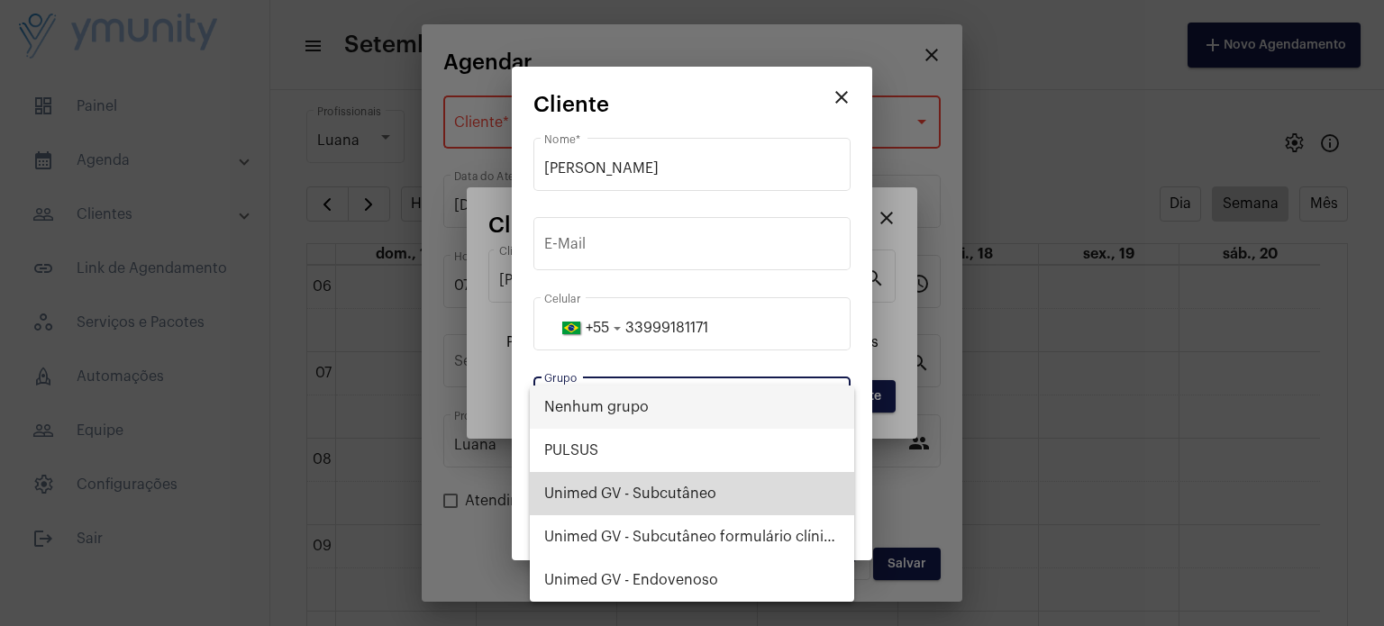
click at [699, 493] on span "Unimed GV - Subcutâneo" at bounding box center [692, 493] width 296 height 43
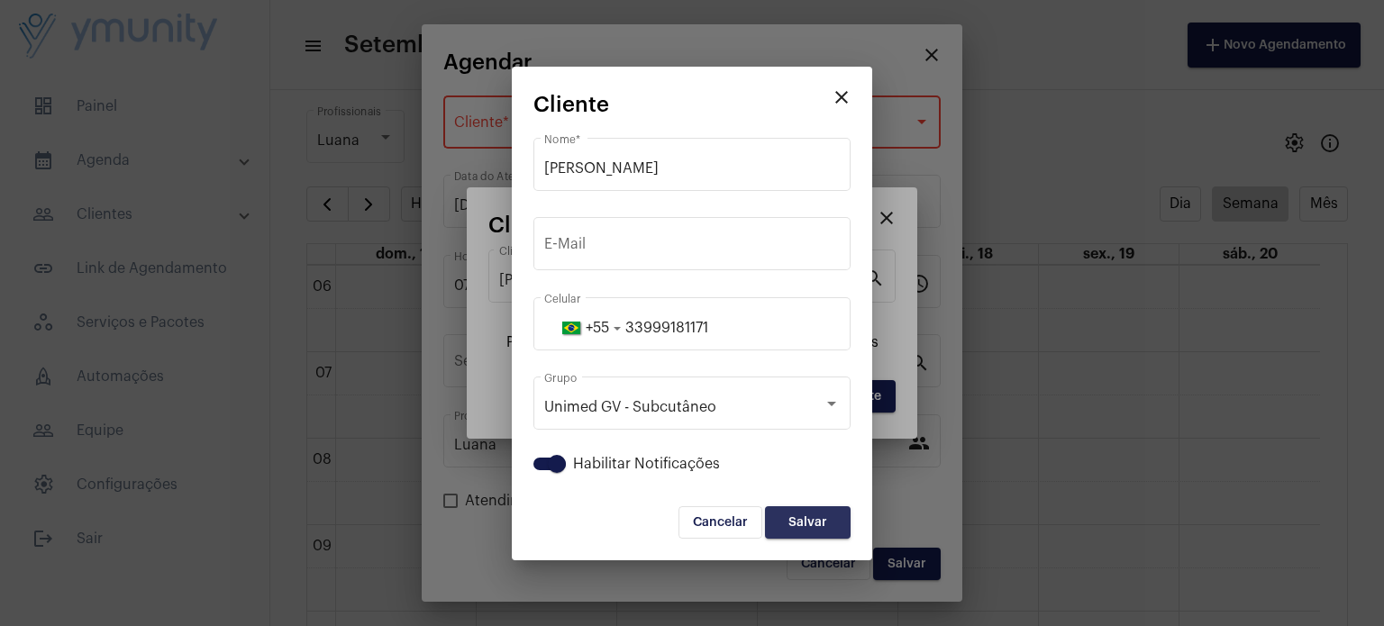
click at [825, 528] on button "Salvar" at bounding box center [808, 522] width 86 height 32
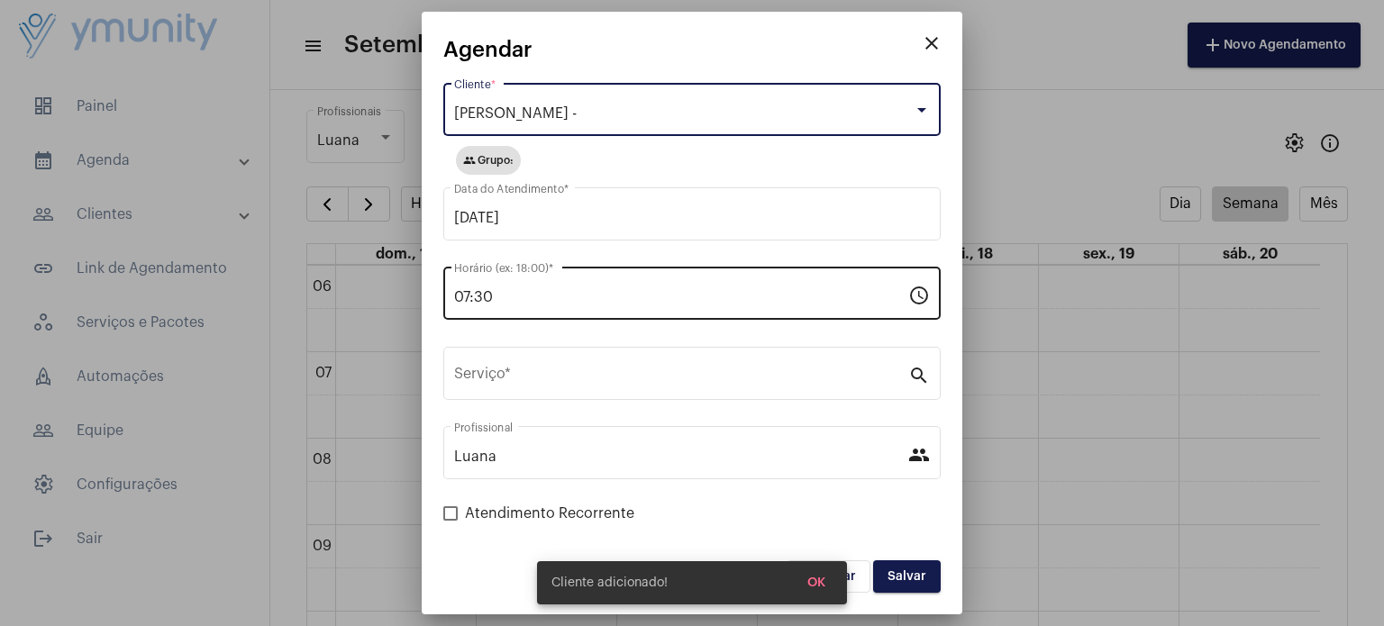
click at [502, 298] on input "07:30" at bounding box center [681, 297] width 454 height 16
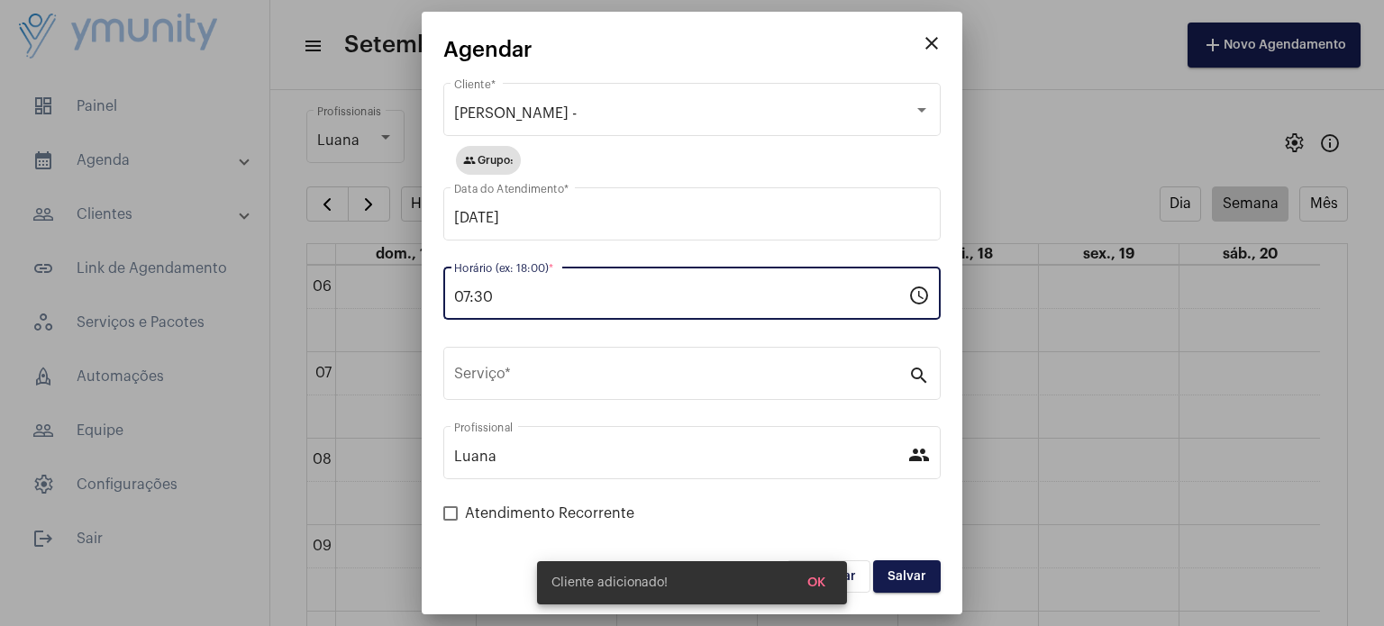
drag, startPoint x: 504, startPoint y: 297, endPoint x: 429, endPoint y: 298, distance: 74.8
click at [429, 298] on mat-dialog-container "close Agendar [PERSON_NAME] - Cliente * group Grupo: [DATE] Data do Atendimento…" at bounding box center [692, 313] width 541 height 603
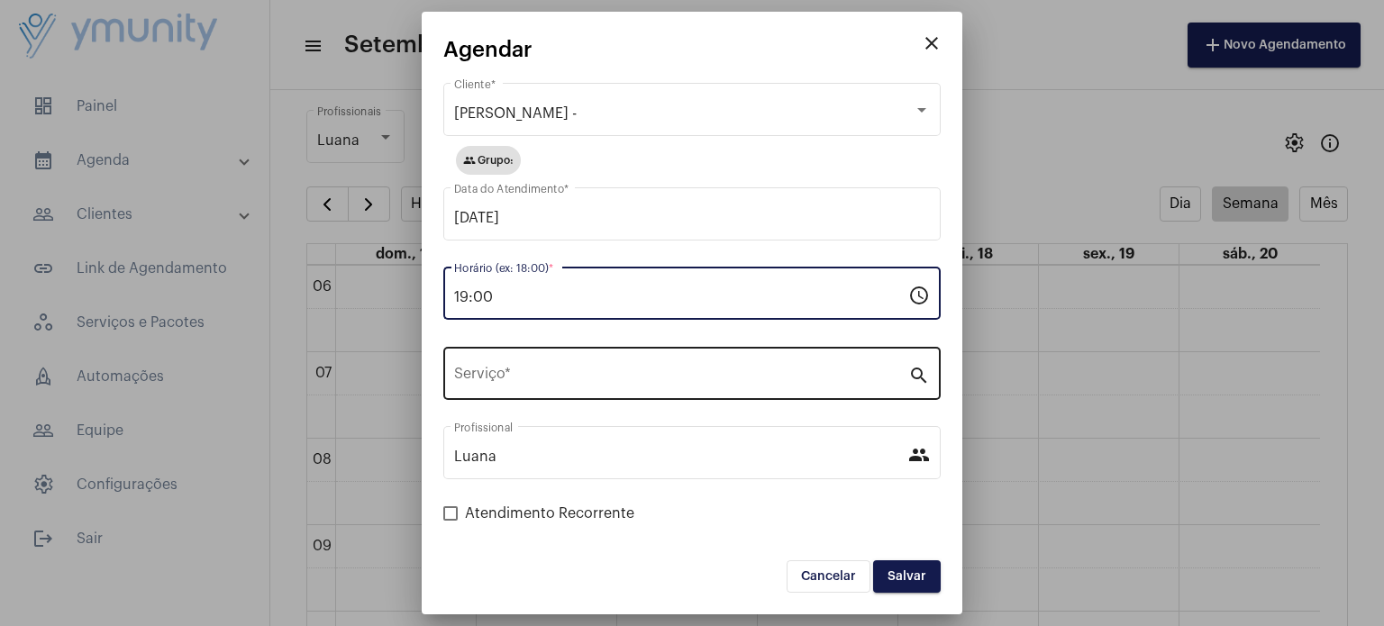
type input "19:00"
click at [574, 374] on input "Serviço *" at bounding box center [681, 377] width 454 height 16
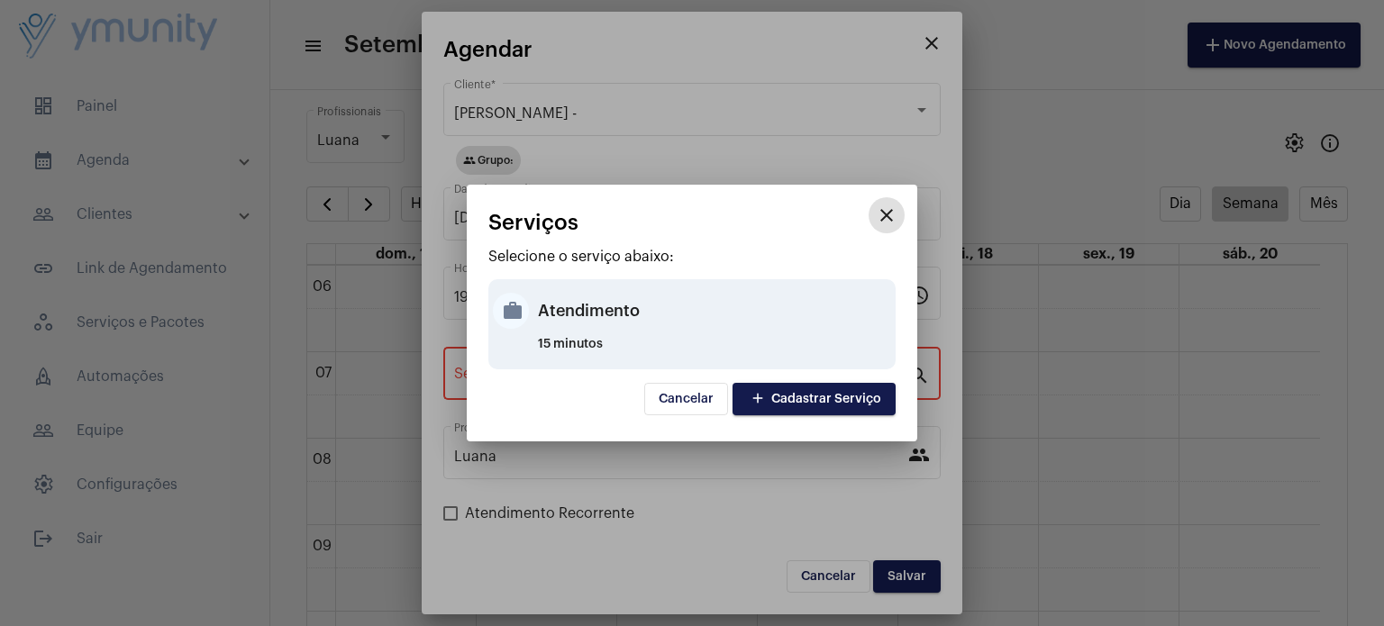
click at [561, 306] on div "Atendimento" at bounding box center [714, 311] width 353 height 54
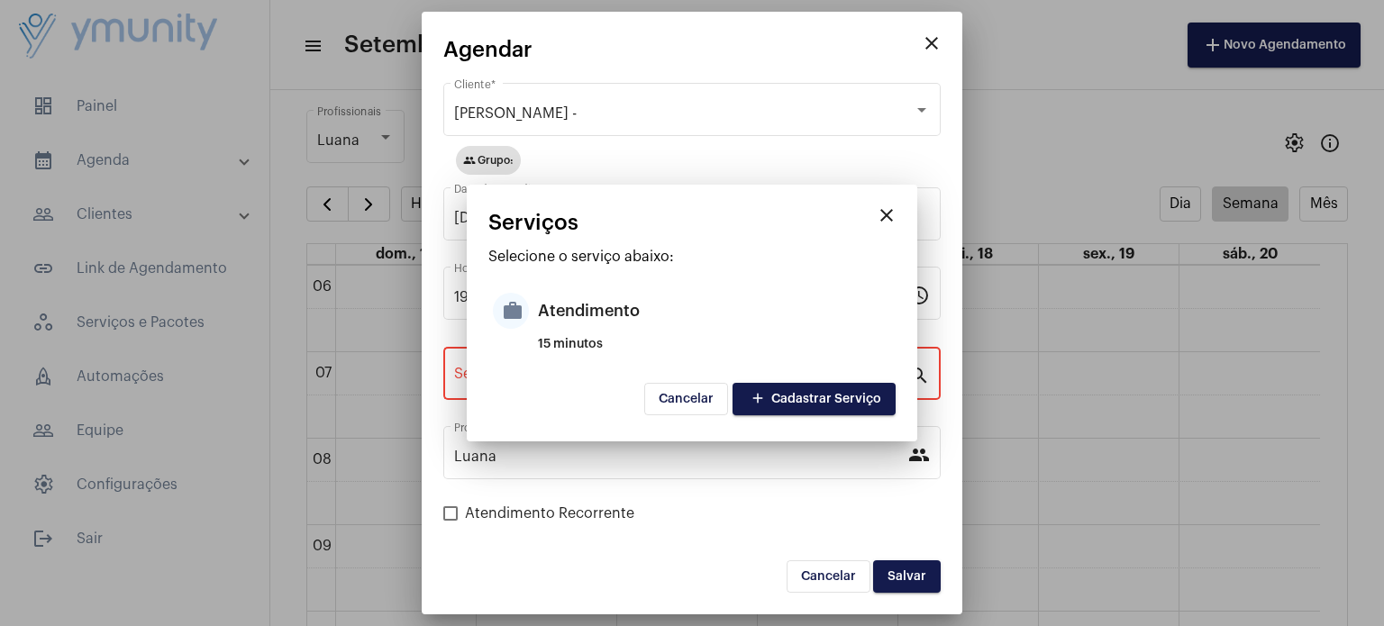
type input "Atendimento"
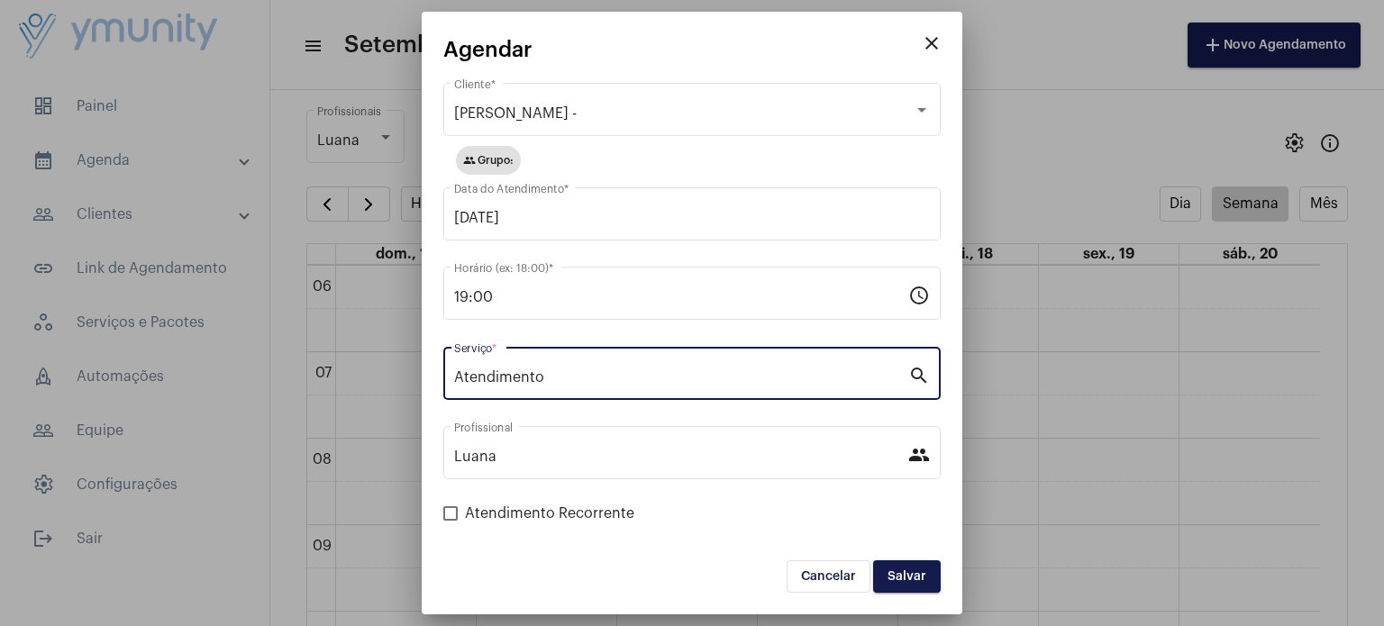
click at [914, 572] on span "Salvar" at bounding box center [907, 576] width 39 height 13
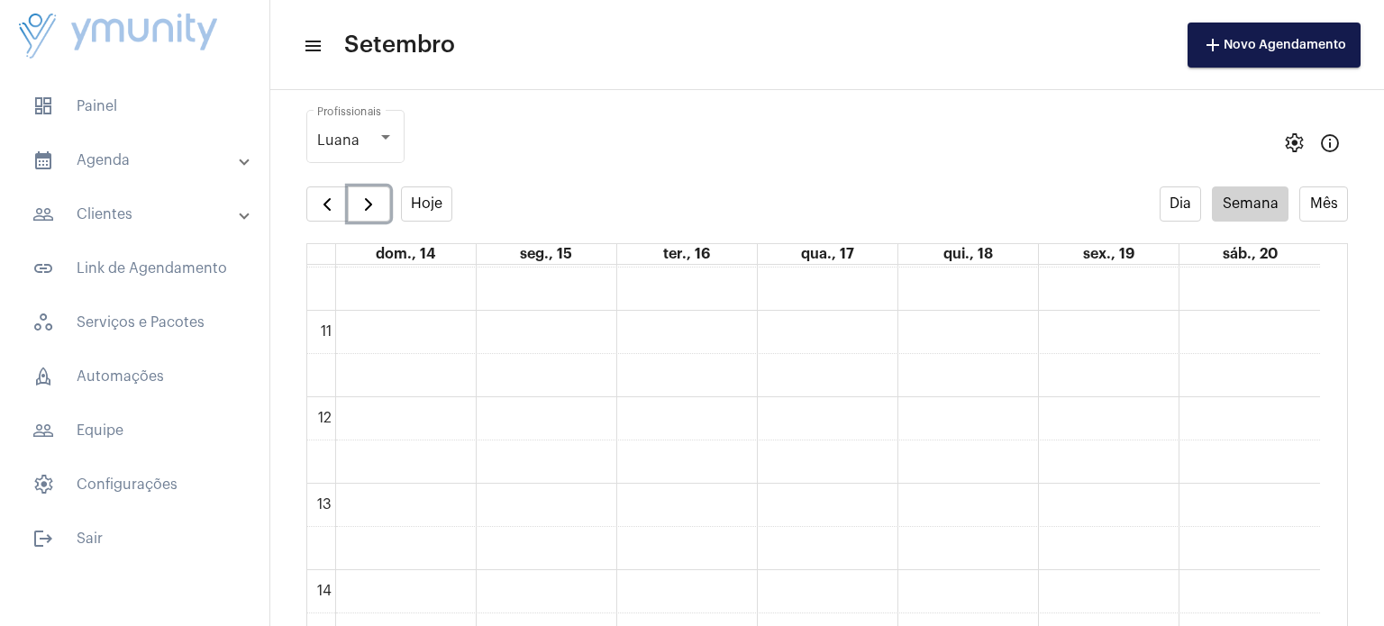
scroll to position [456, 0]
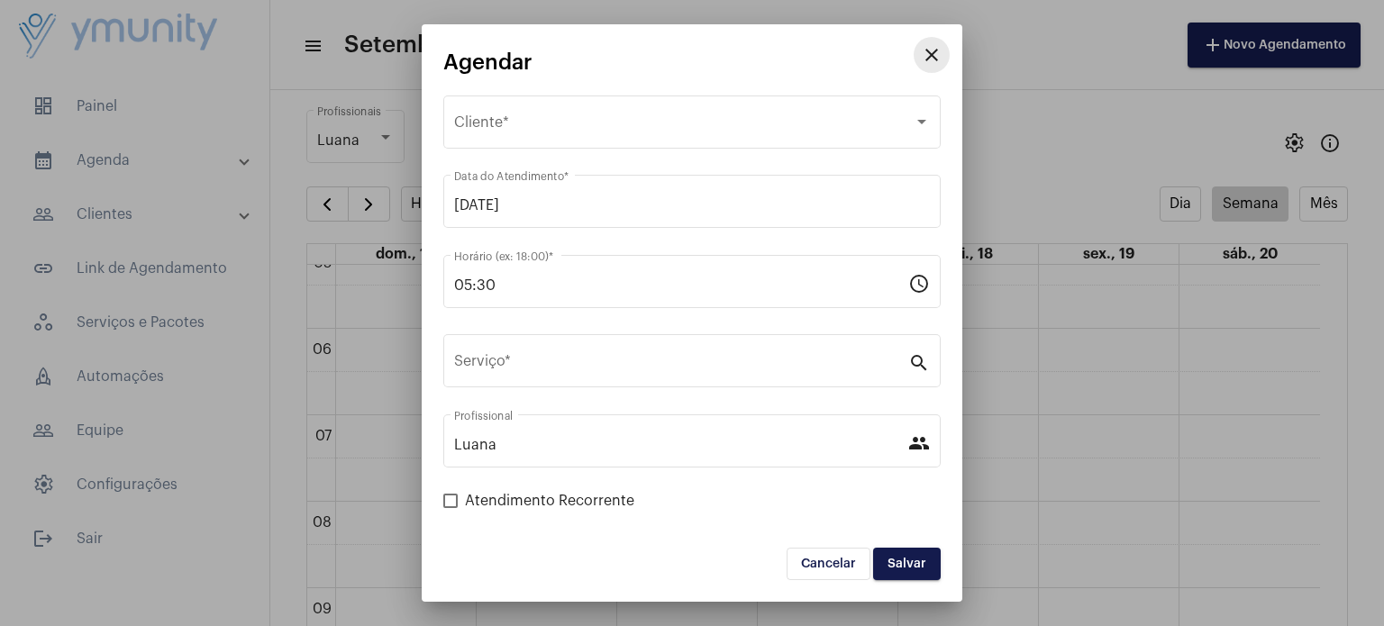
click at [929, 65] on mat-icon "close" at bounding box center [932, 55] width 22 height 22
